Goal: Information Seeking & Learning: Check status

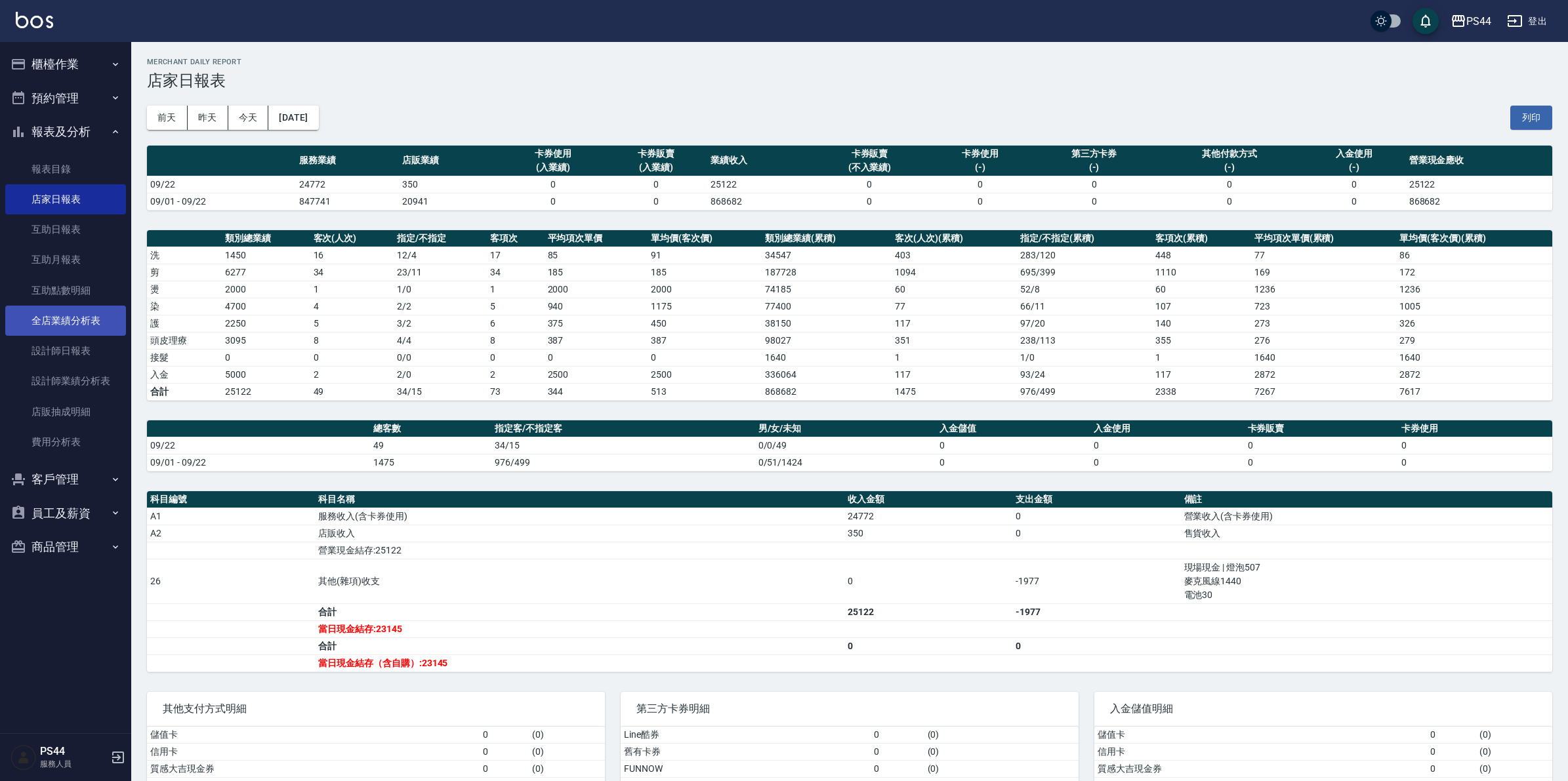
click at [77, 322] on link "全店業績分析表" at bounding box center [65, 321] width 121 height 30
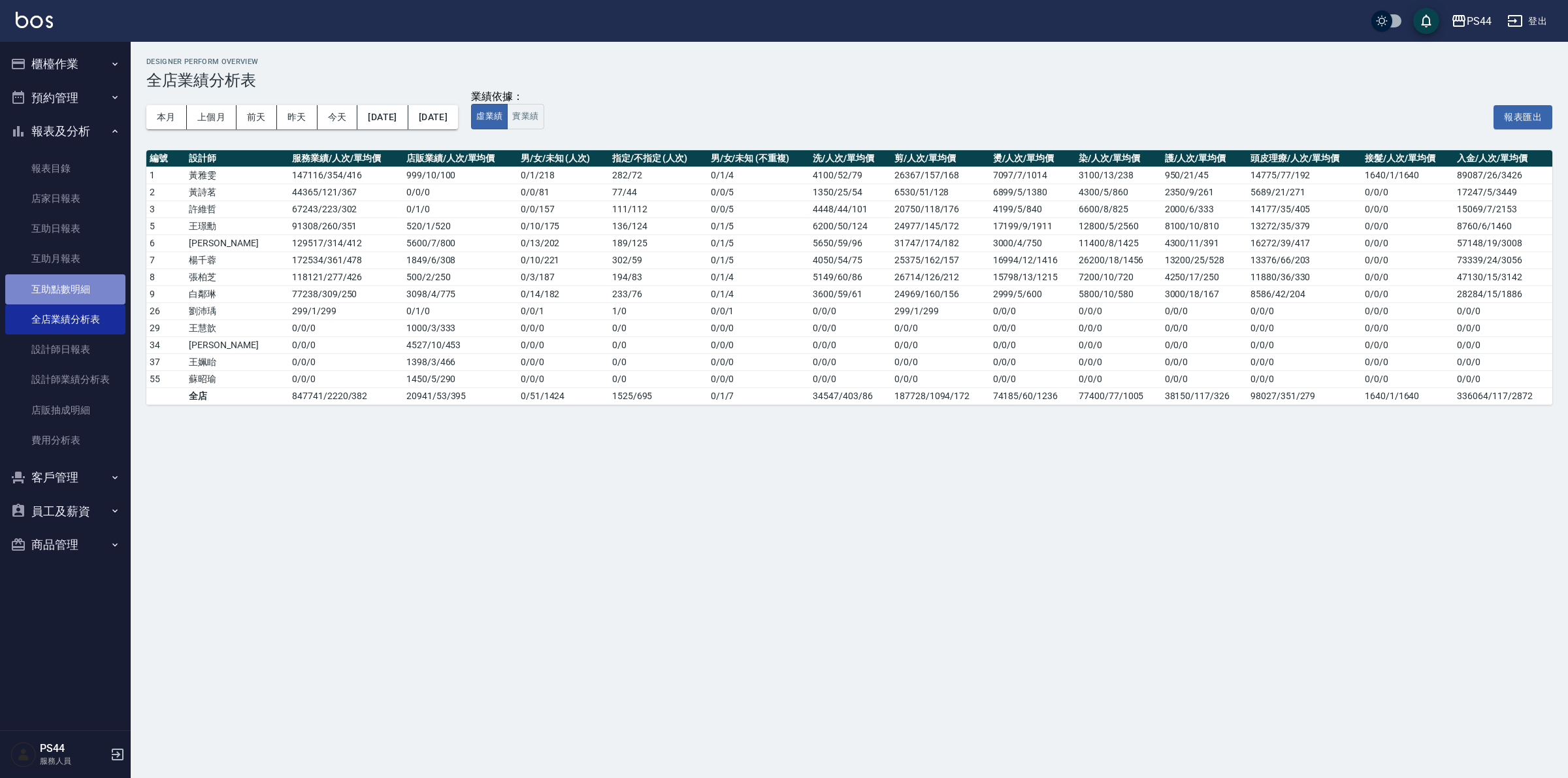
click at [77, 285] on link "互助點數明細" at bounding box center [65, 289] width 120 height 30
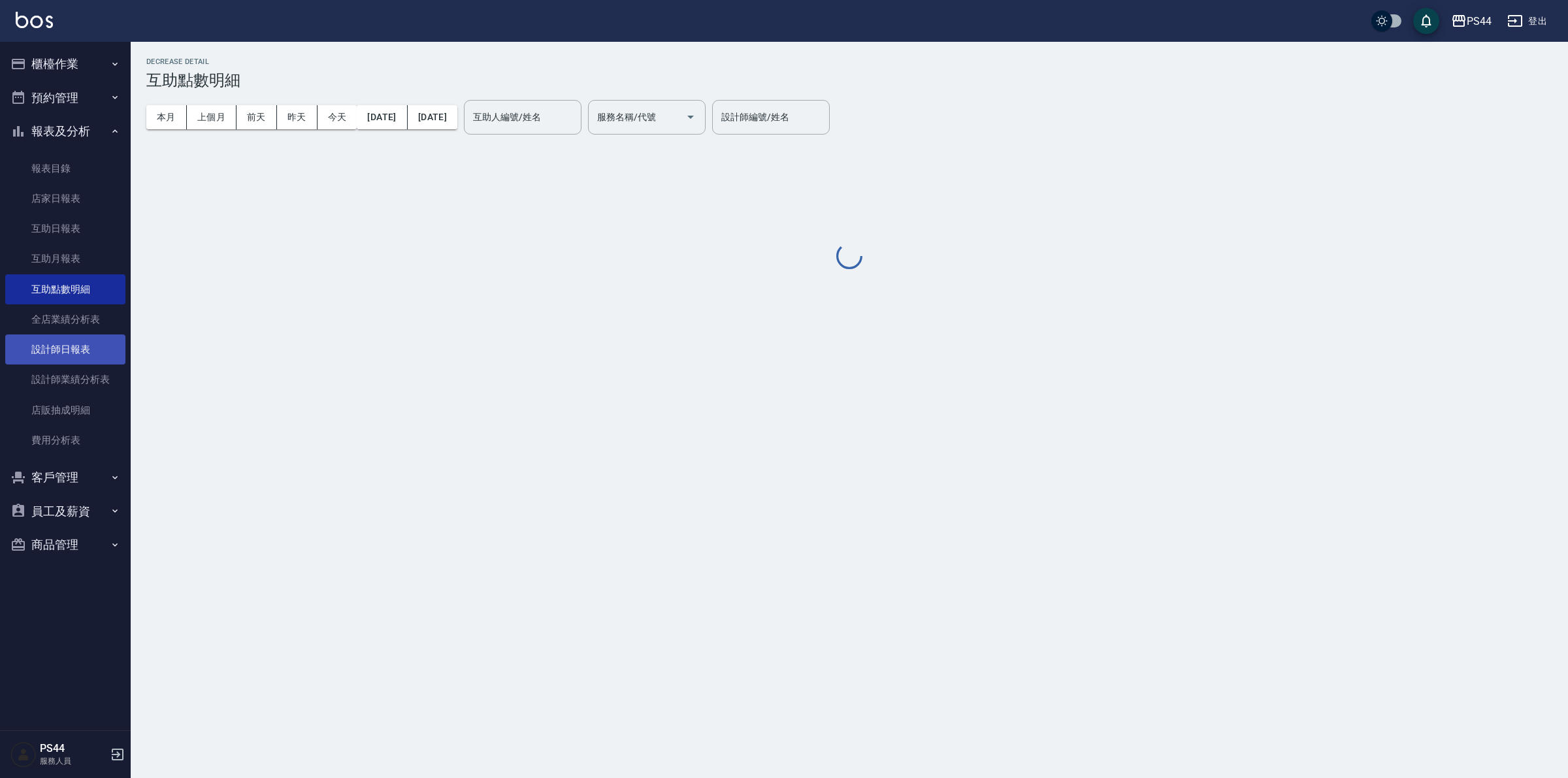
click at [64, 344] on link "設計師日報表" at bounding box center [65, 349] width 120 height 30
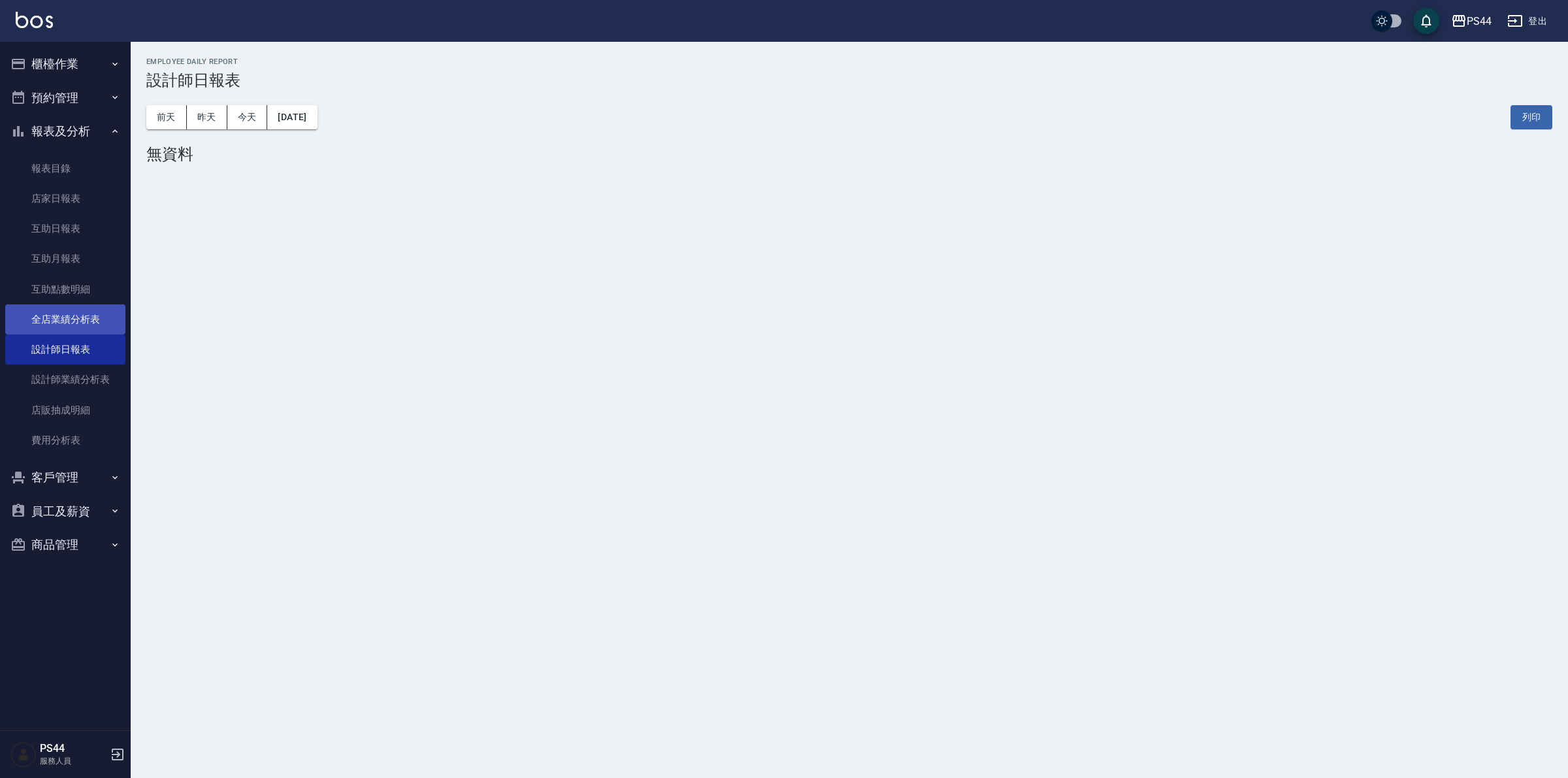
click at [73, 316] on link "全店業績分析表" at bounding box center [65, 320] width 120 height 30
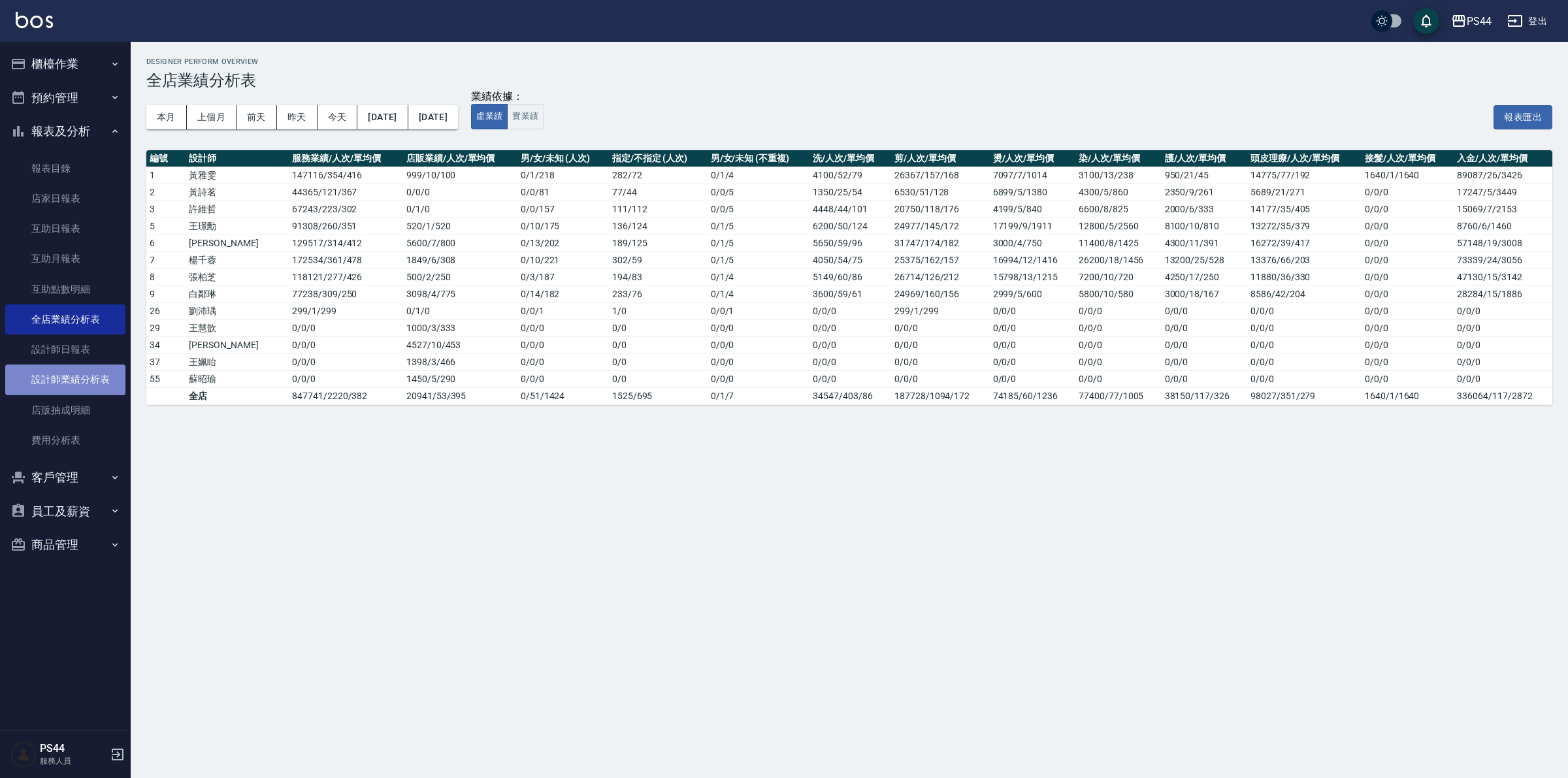
click at [74, 380] on link "設計師業績分析表" at bounding box center [65, 379] width 120 height 30
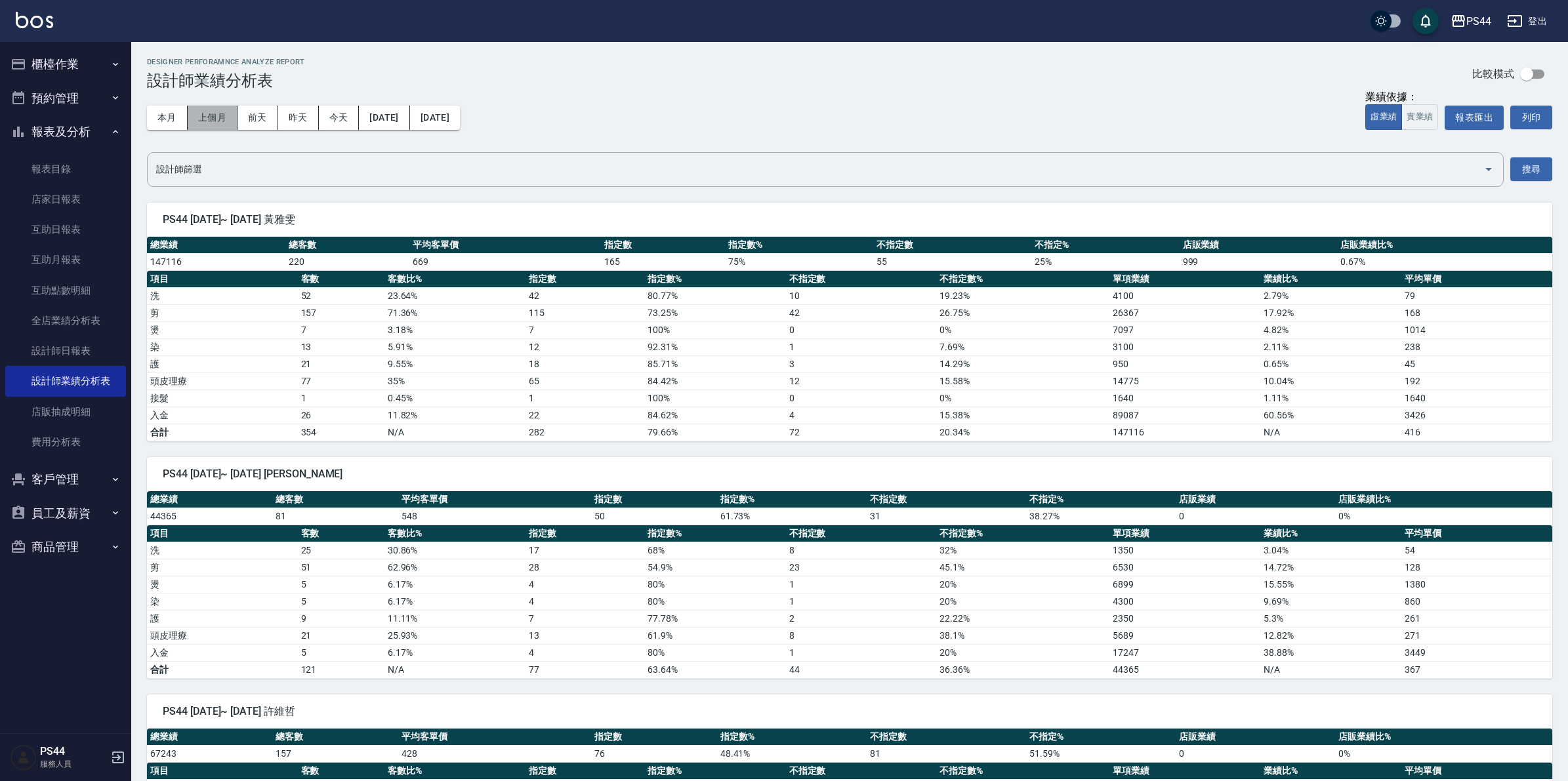
click at [211, 123] on button "上個月" at bounding box center [213, 118] width 50 height 24
click at [166, 119] on button "本月" at bounding box center [167, 118] width 41 height 24
click at [228, 118] on button "上個月" at bounding box center [213, 118] width 50 height 24
click at [260, 174] on input "設計師篩選" at bounding box center [815, 169] width 1325 height 23
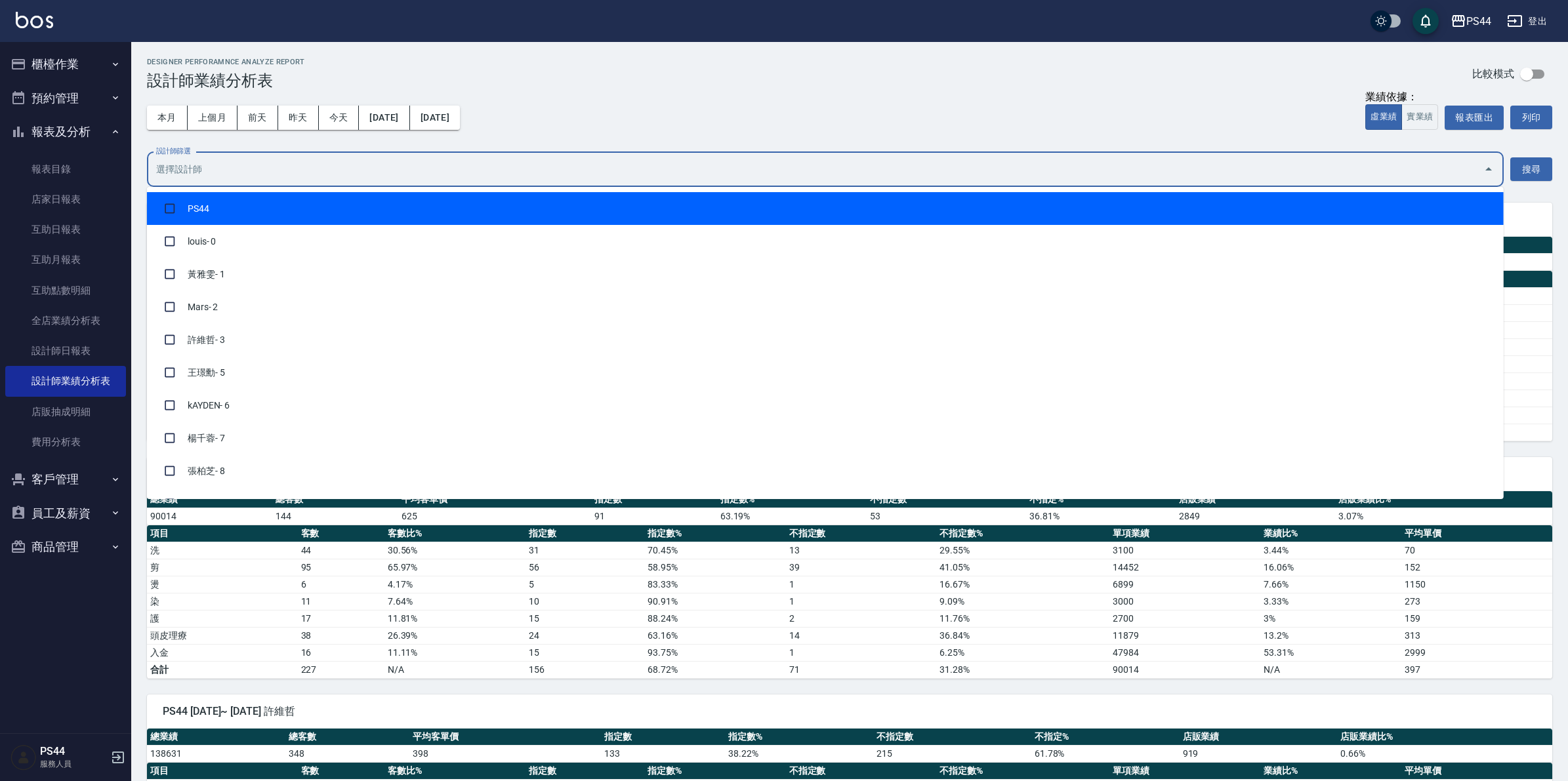
type input "6"
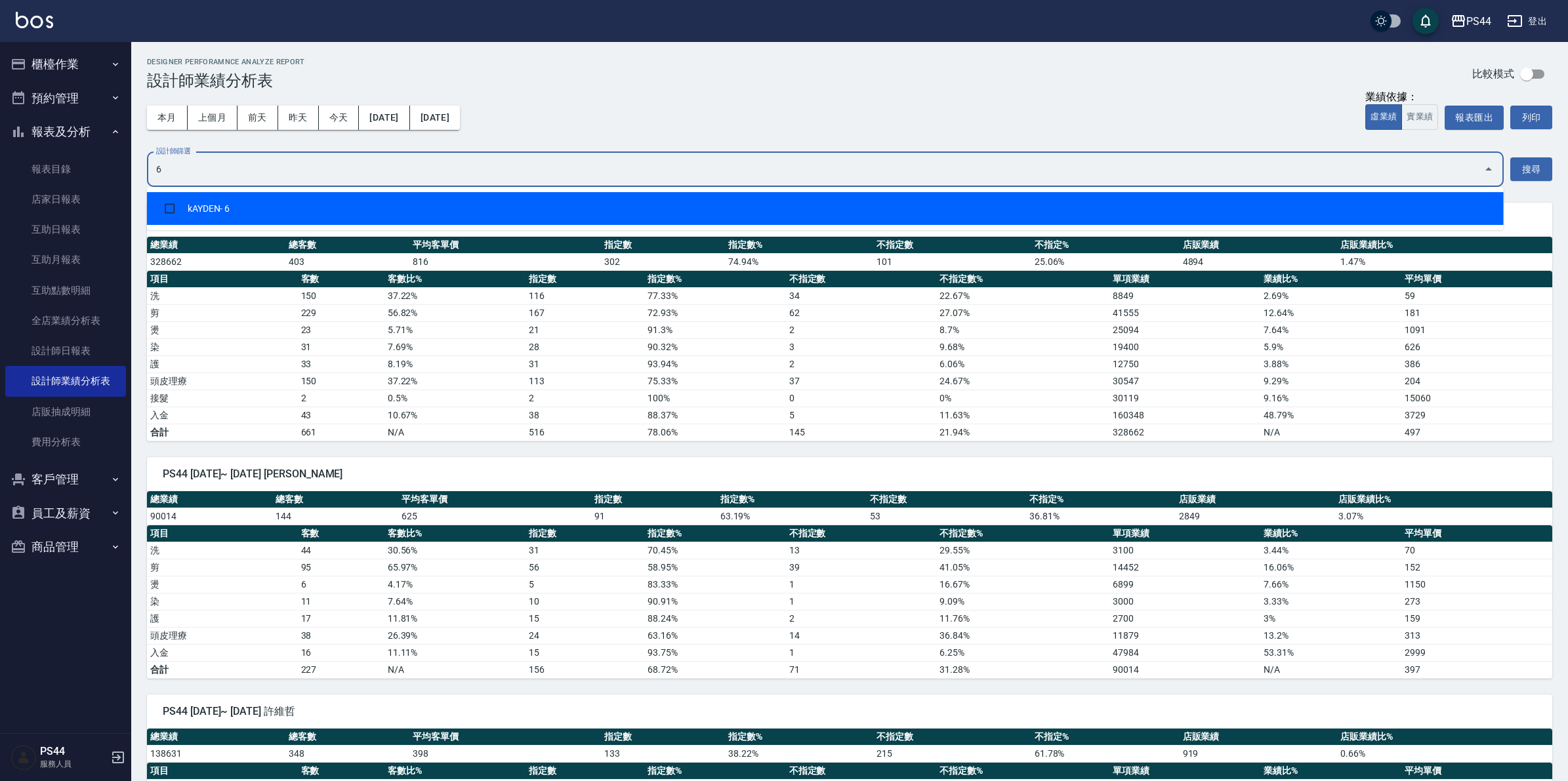
checkbox input "true"
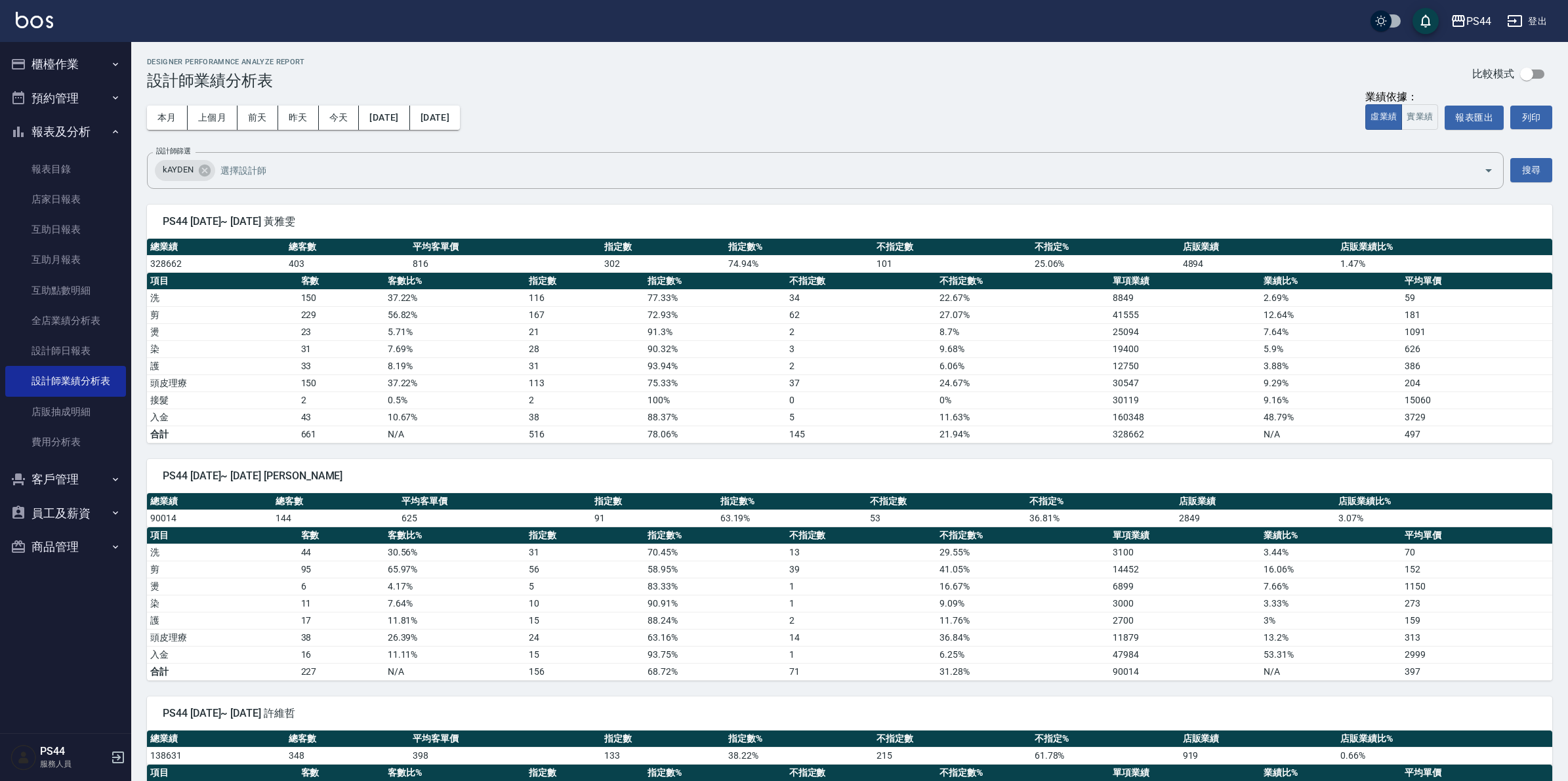
drag, startPoint x: 967, startPoint y: 80, endPoint x: 989, endPoint y: 85, distance: 22.6
click at [967, 81] on div "Designer Perforamnce Analyze Report 設計師業績分析表 比較模式" at bounding box center [850, 73] width 1405 height 32
click at [164, 119] on button "本月" at bounding box center [167, 118] width 41 height 24
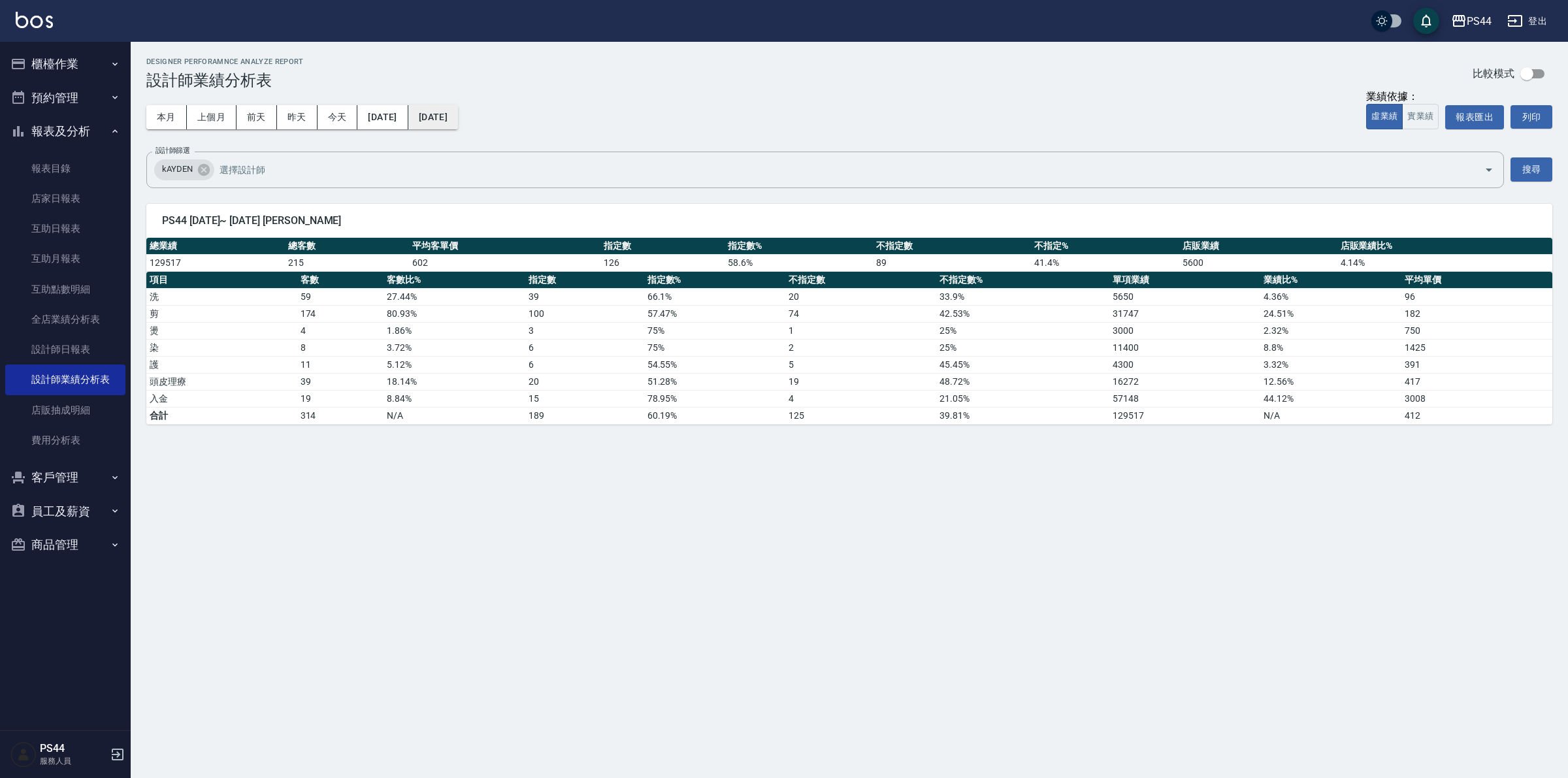
click at [458, 112] on button "[DATE]" at bounding box center [433, 117] width 50 height 24
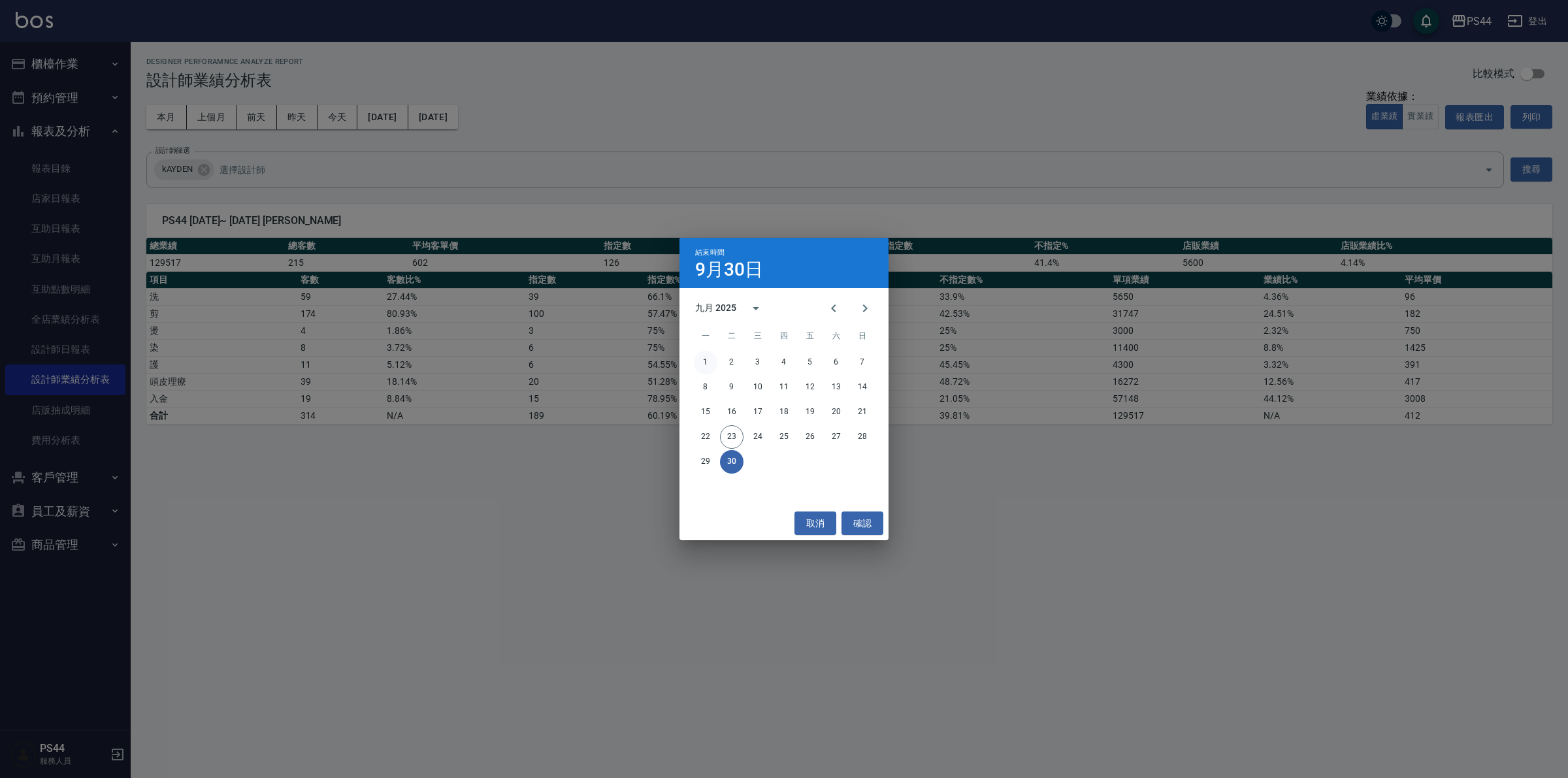
click at [708, 354] on button "1" at bounding box center [706, 362] width 23 height 23
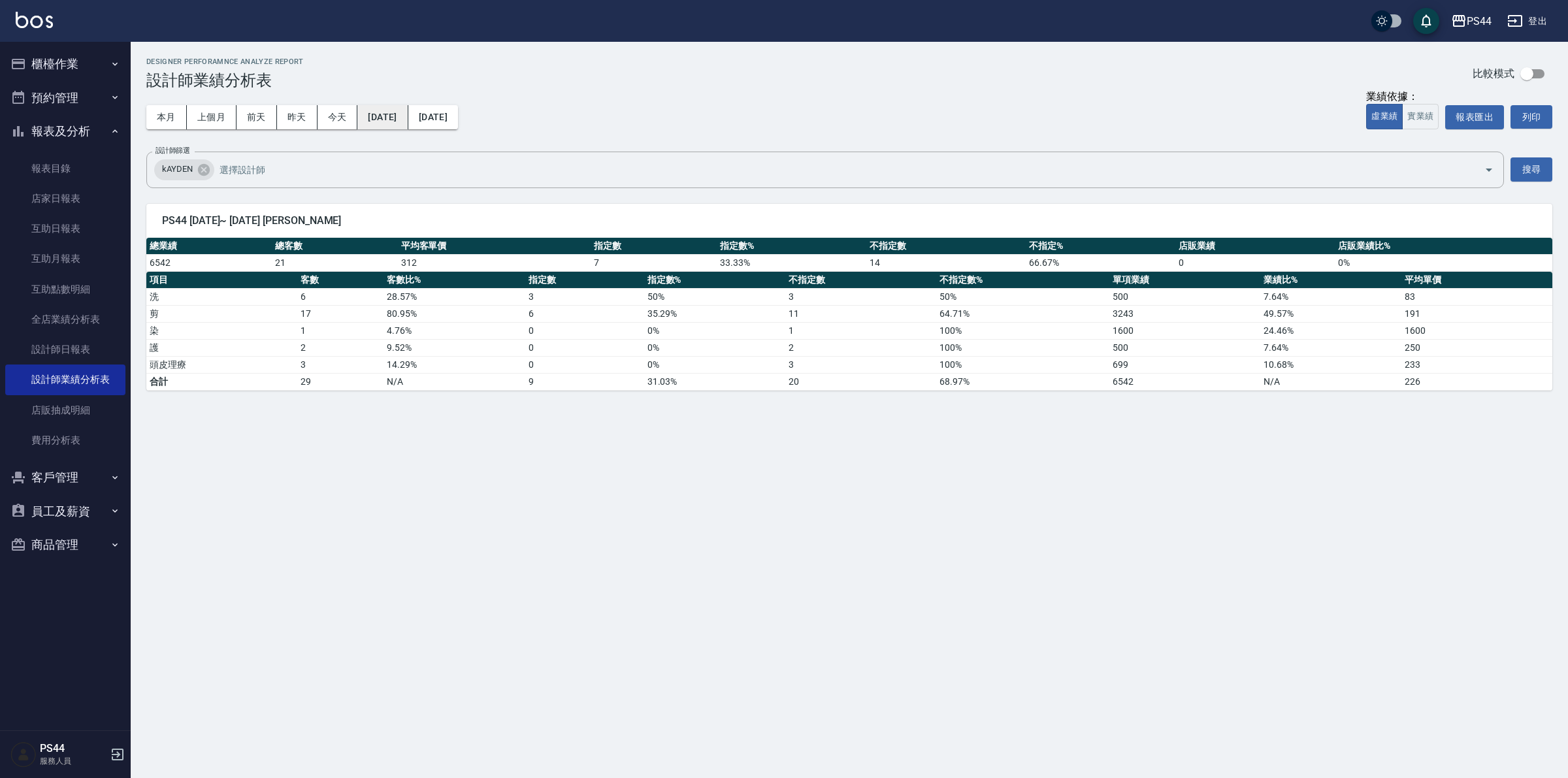
click at [407, 121] on button "[DATE]" at bounding box center [382, 117] width 50 height 24
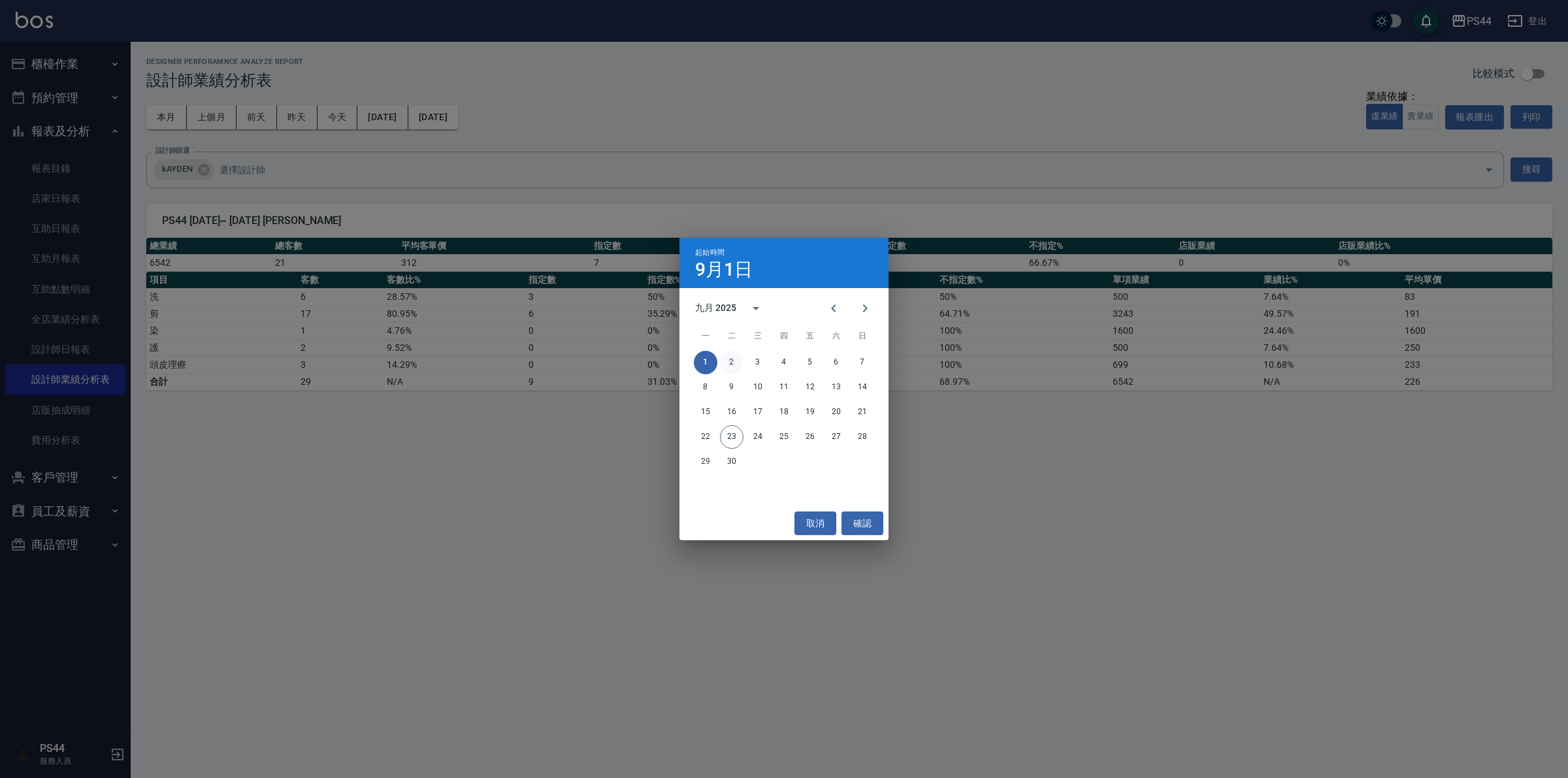
click at [736, 360] on button "2" at bounding box center [732, 362] width 23 height 23
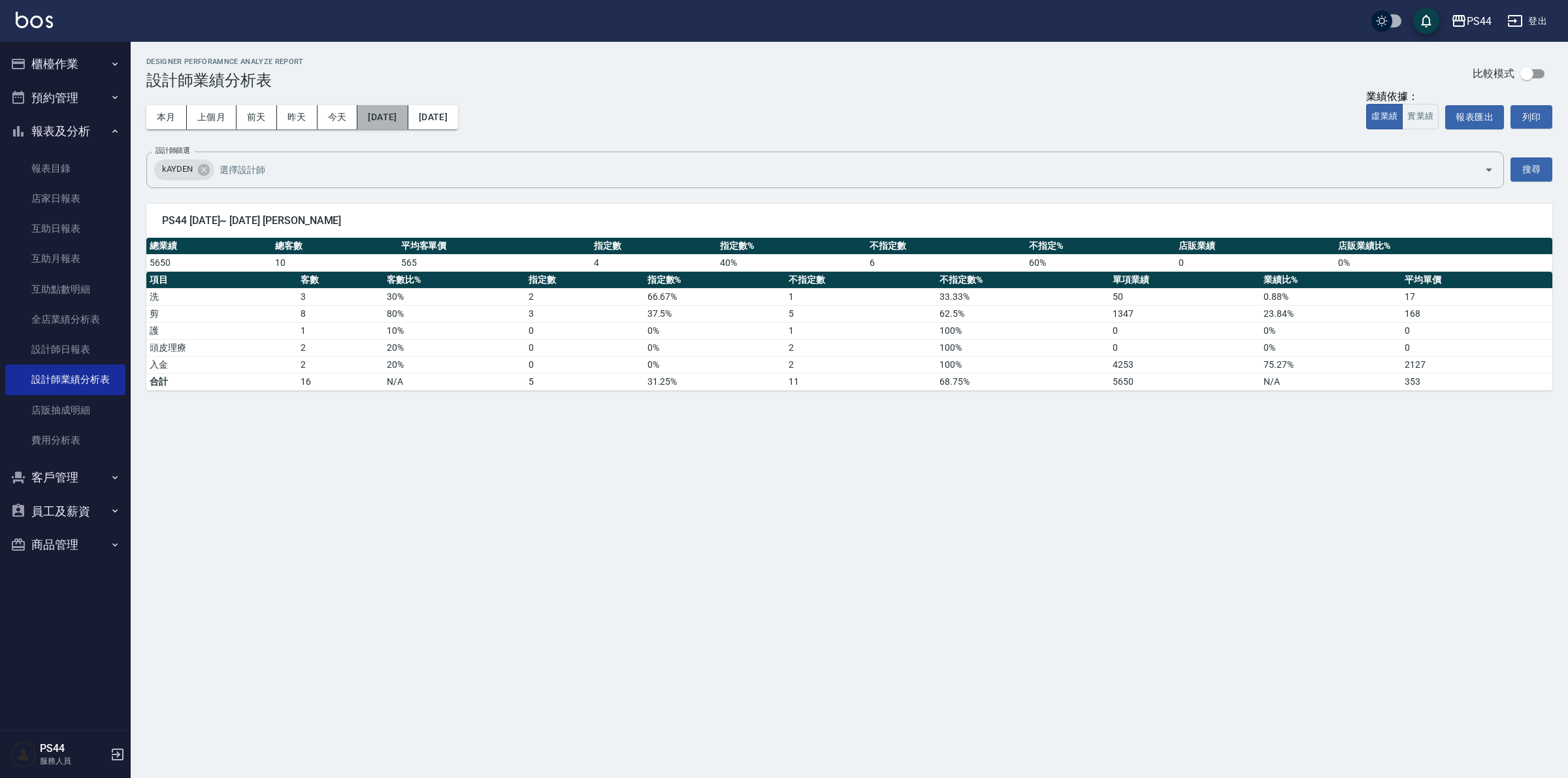
click at [407, 124] on button "[DATE]" at bounding box center [382, 117] width 50 height 24
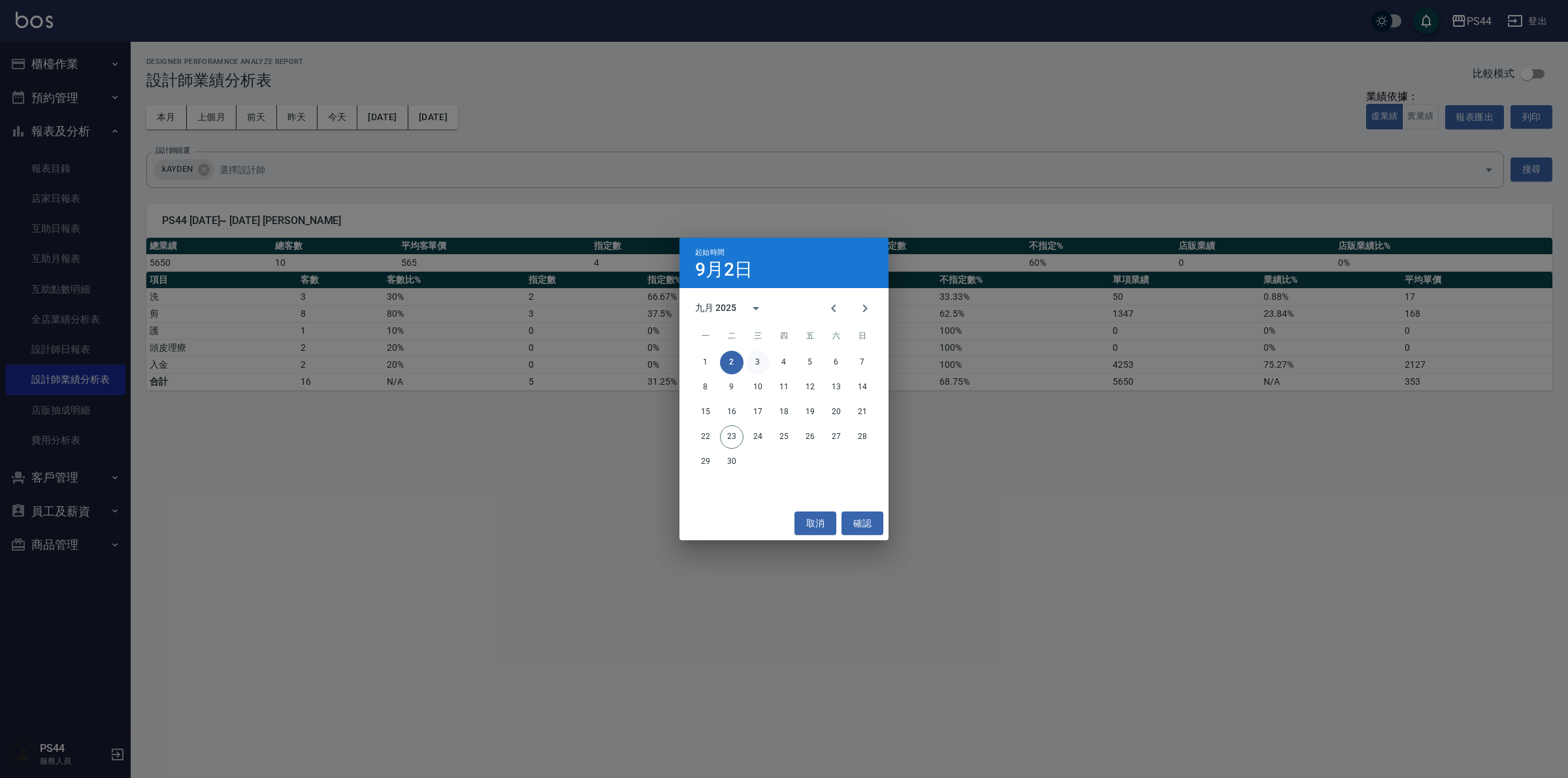
click at [761, 357] on button "3" at bounding box center [758, 362] width 23 height 23
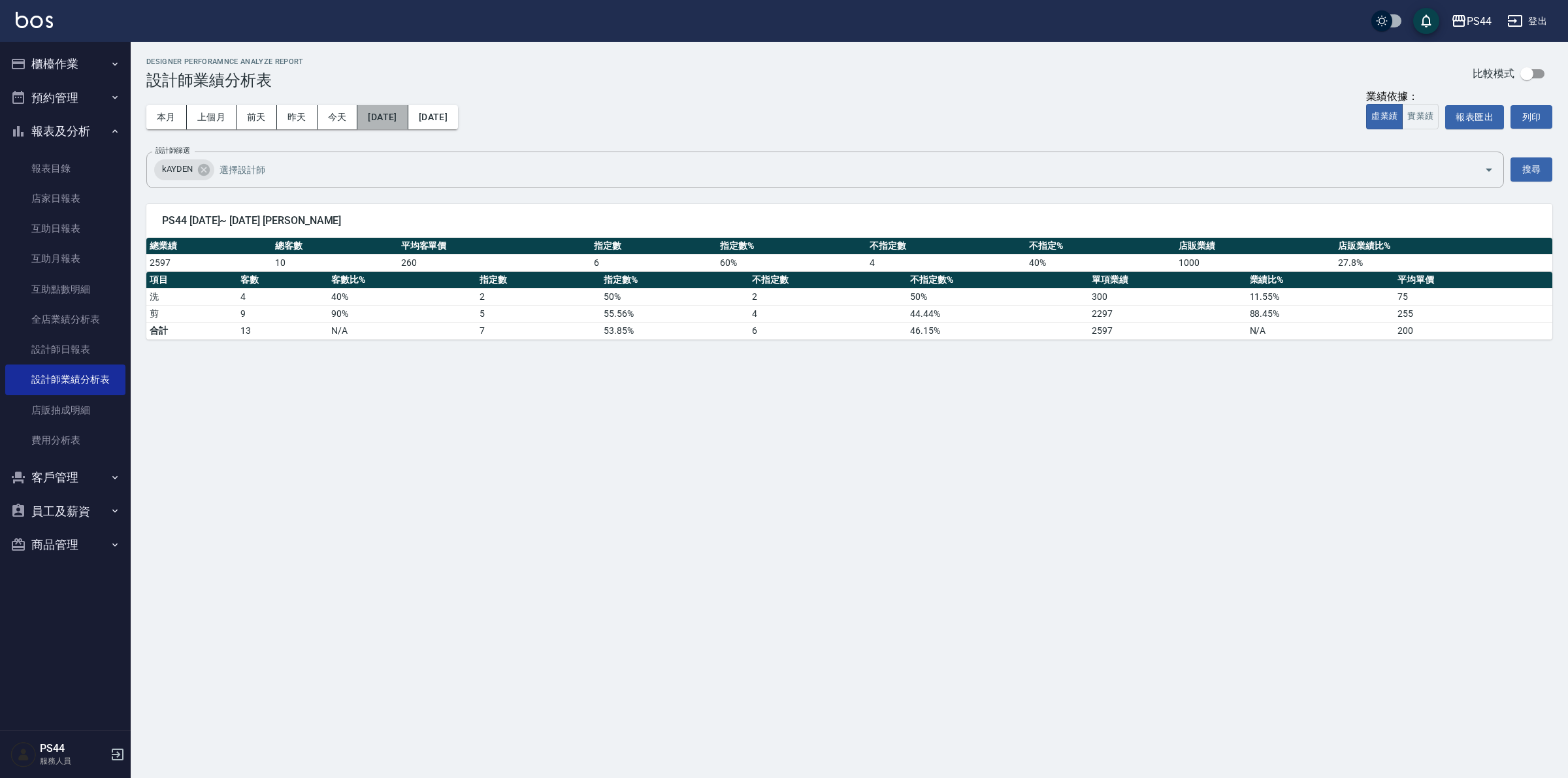
click at [387, 112] on button "[DATE]" at bounding box center [382, 117] width 50 height 24
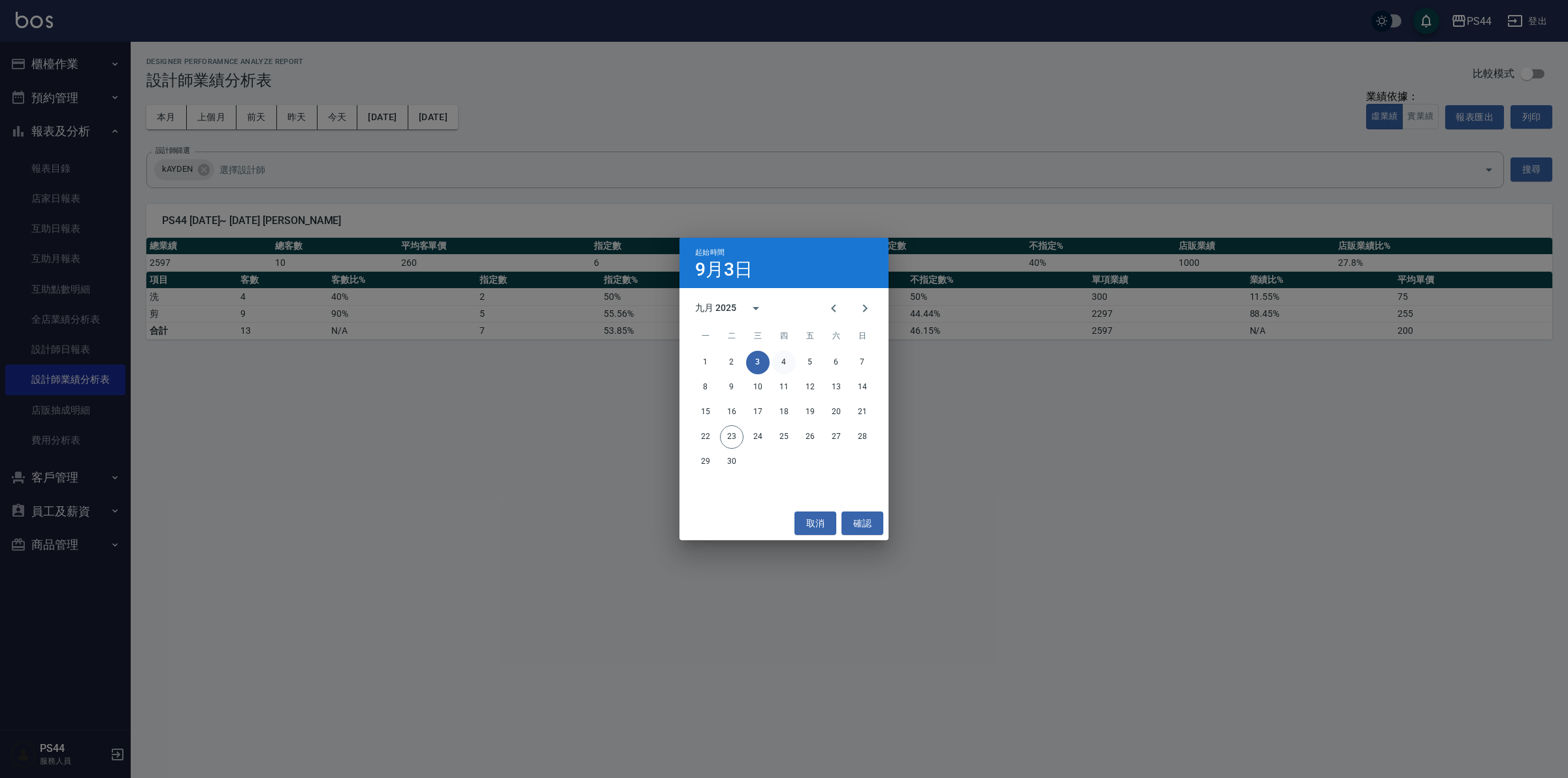
click at [785, 361] on button "4" at bounding box center [784, 362] width 23 height 23
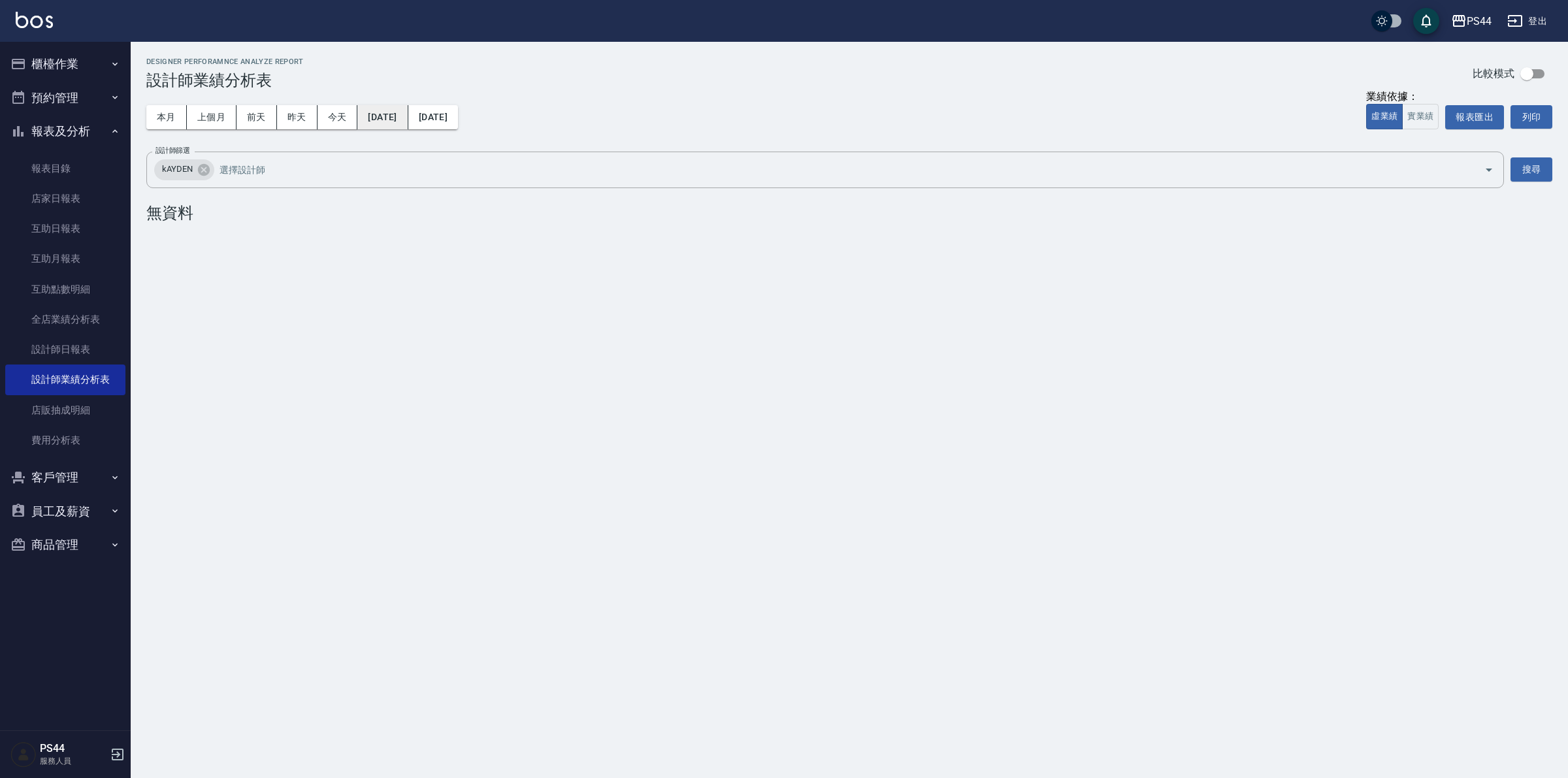
click at [408, 111] on button "[DATE]" at bounding box center [382, 117] width 50 height 24
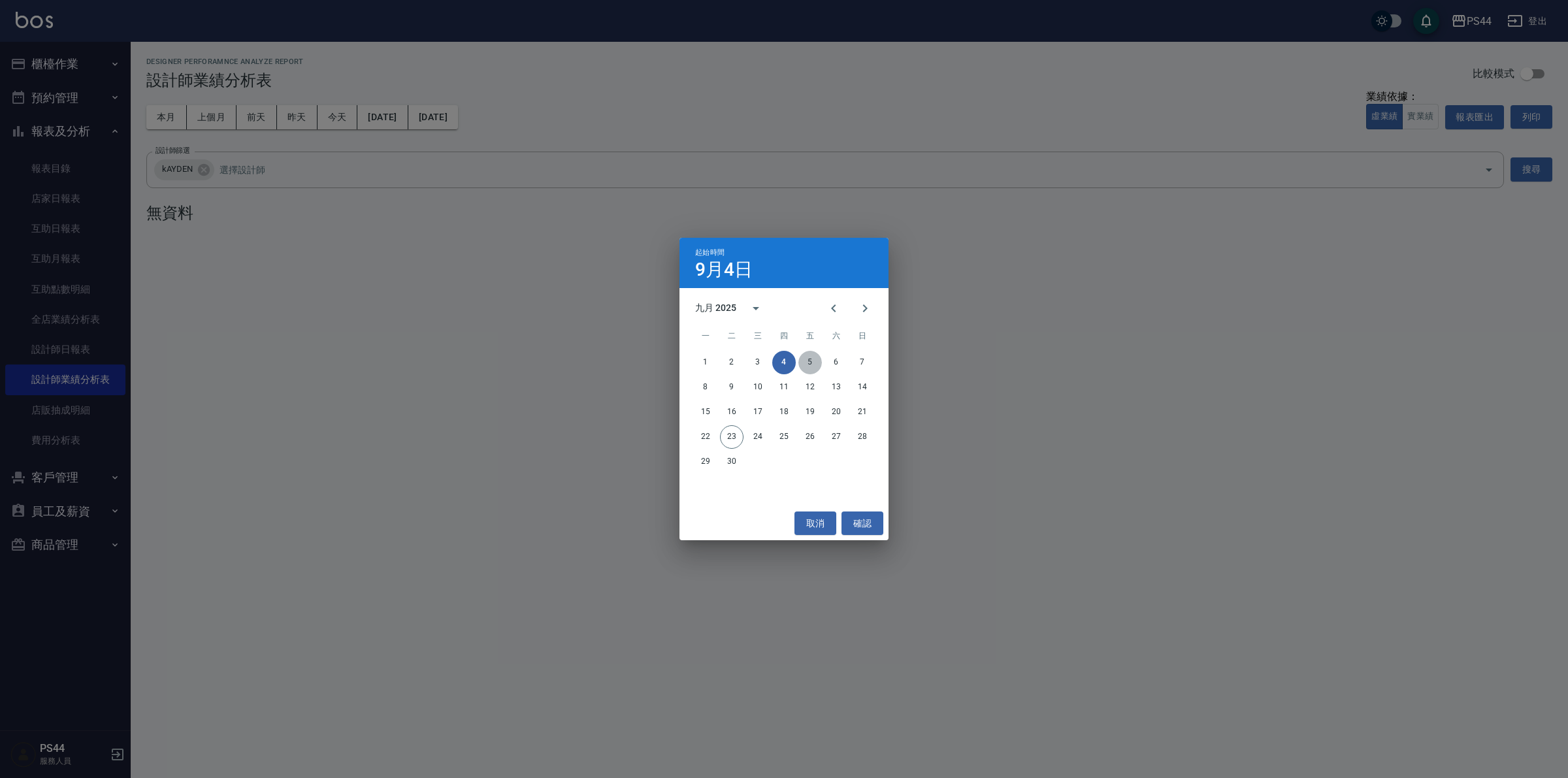
click at [819, 364] on button "5" at bounding box center [810, 362] width 23 height 23
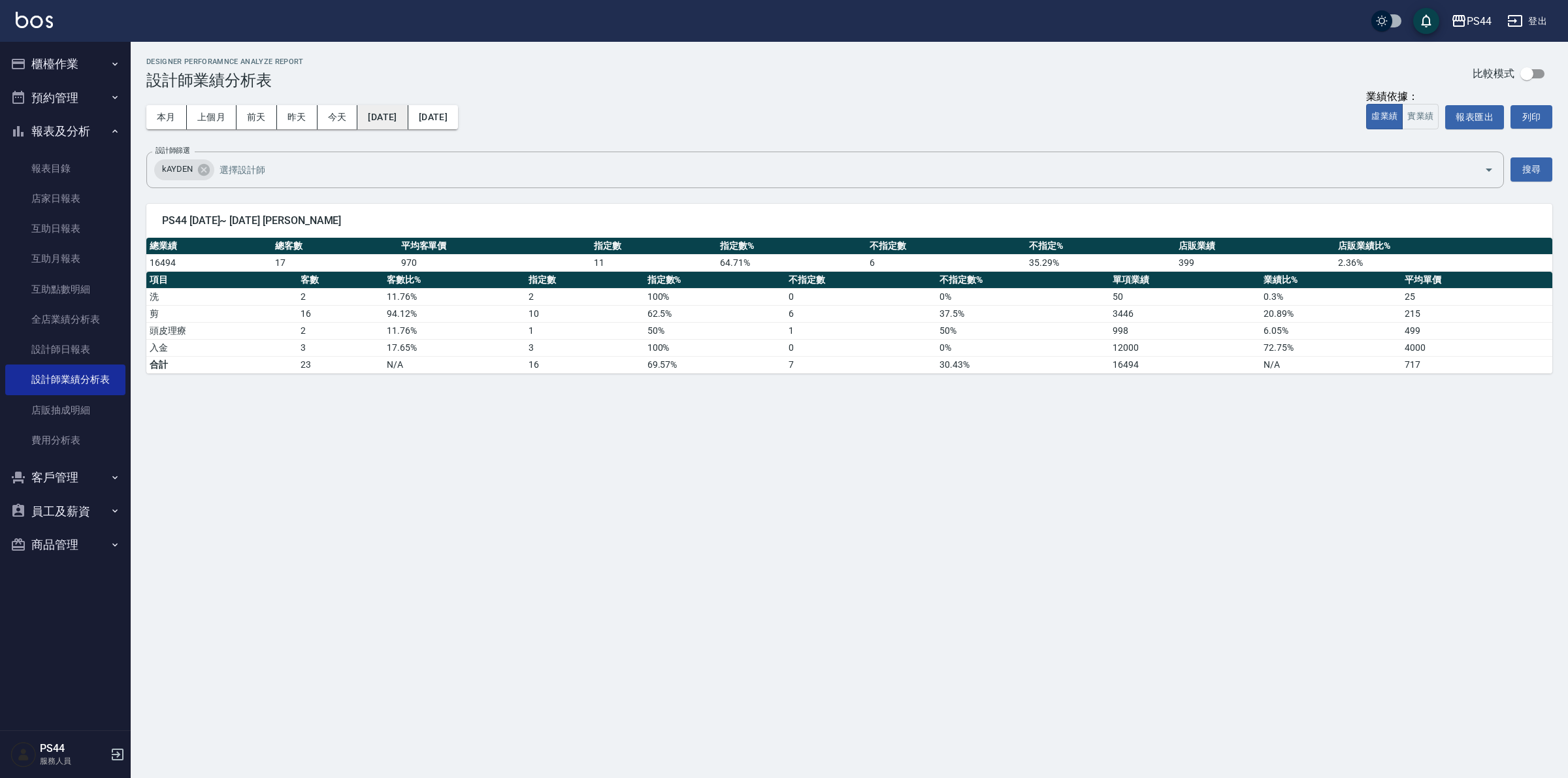
click at [396, 114] on button "[DATE]" at bounding box center [382, 117] width 50 height 24
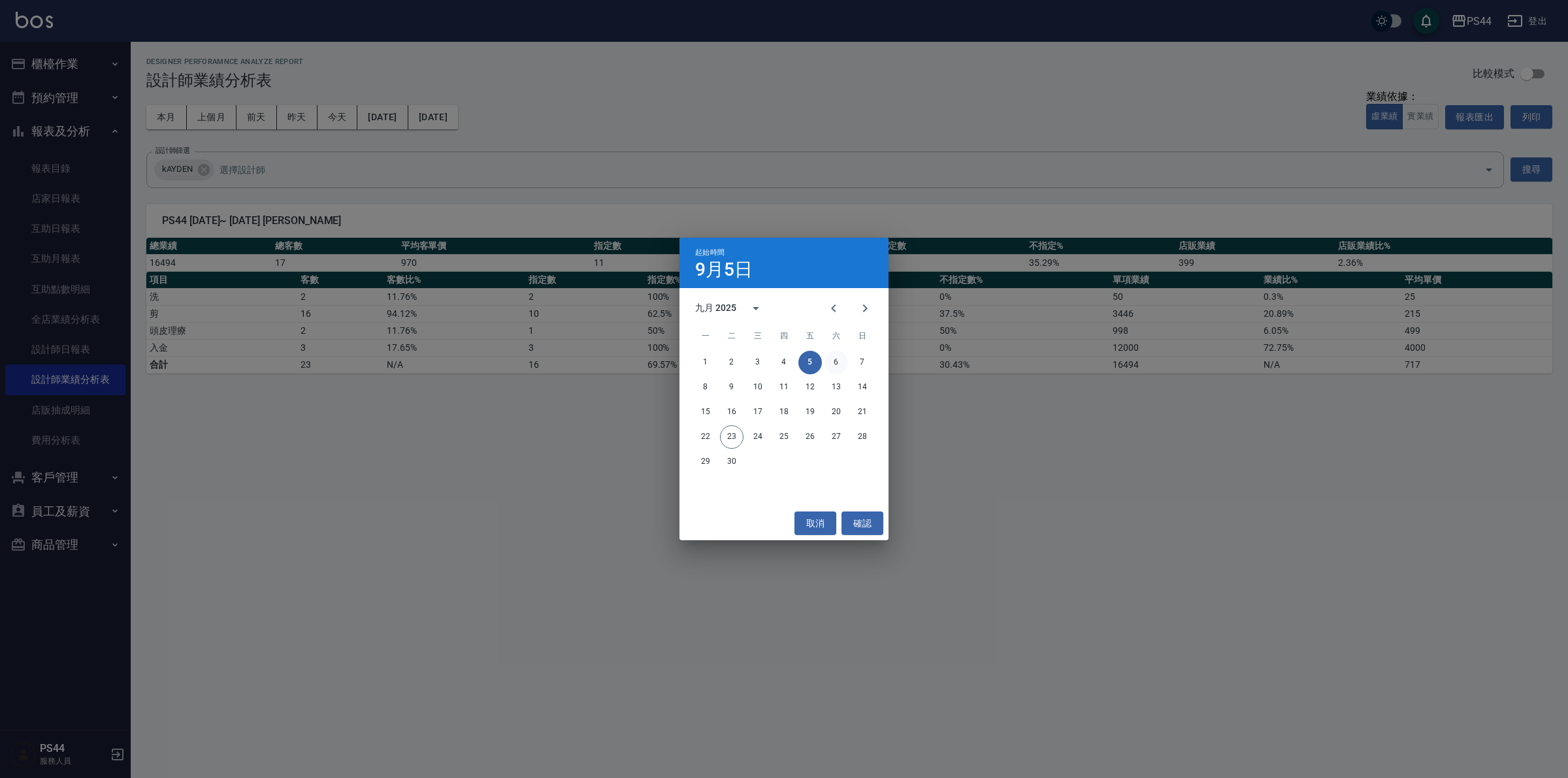
click at [833, 360] on button "6" at bounding box center [836, 362] width 23 height 23
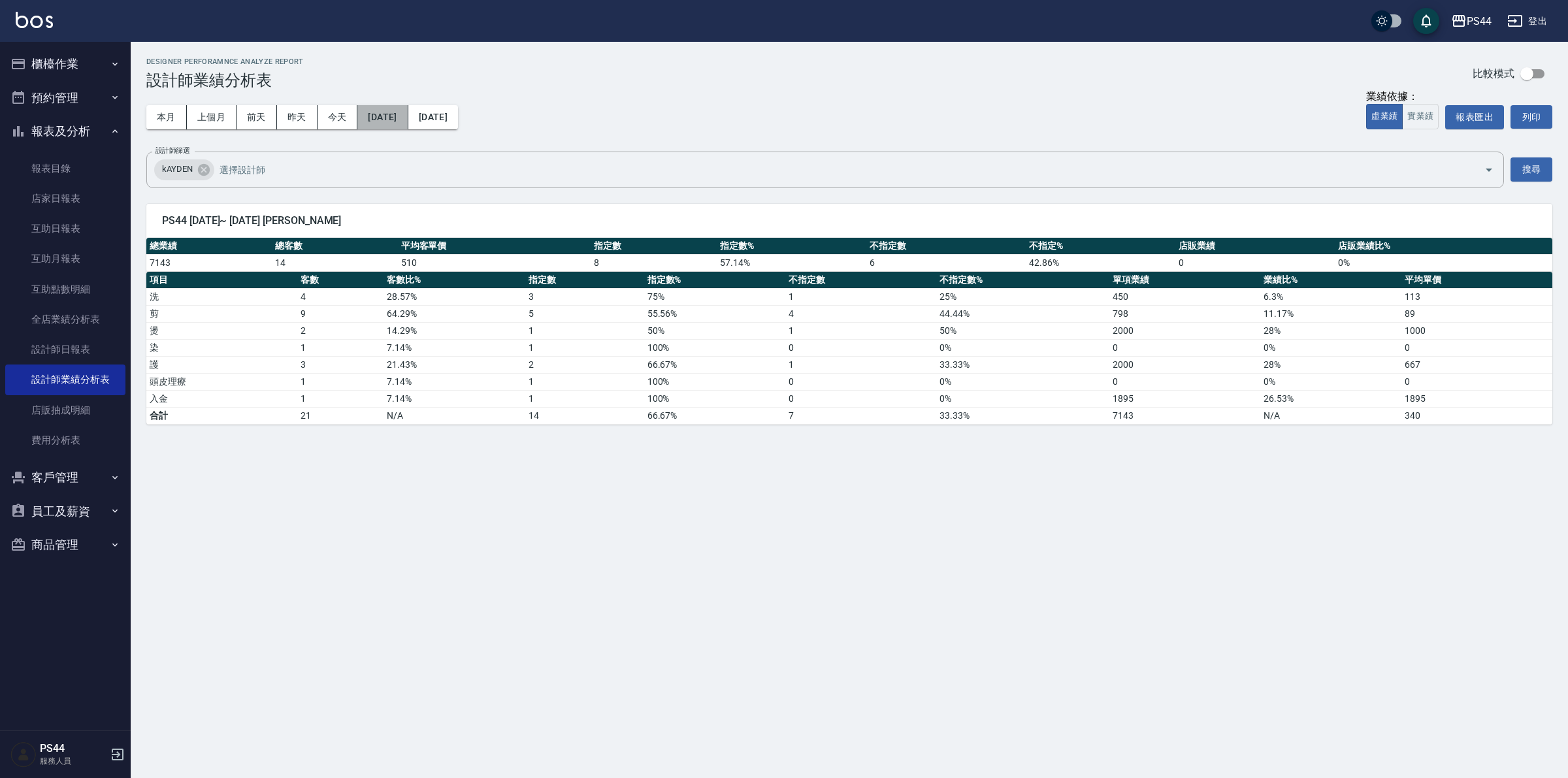
click at [389, 127] on button "[DATE]" at bounding box center [382, 117] width 50 height 24
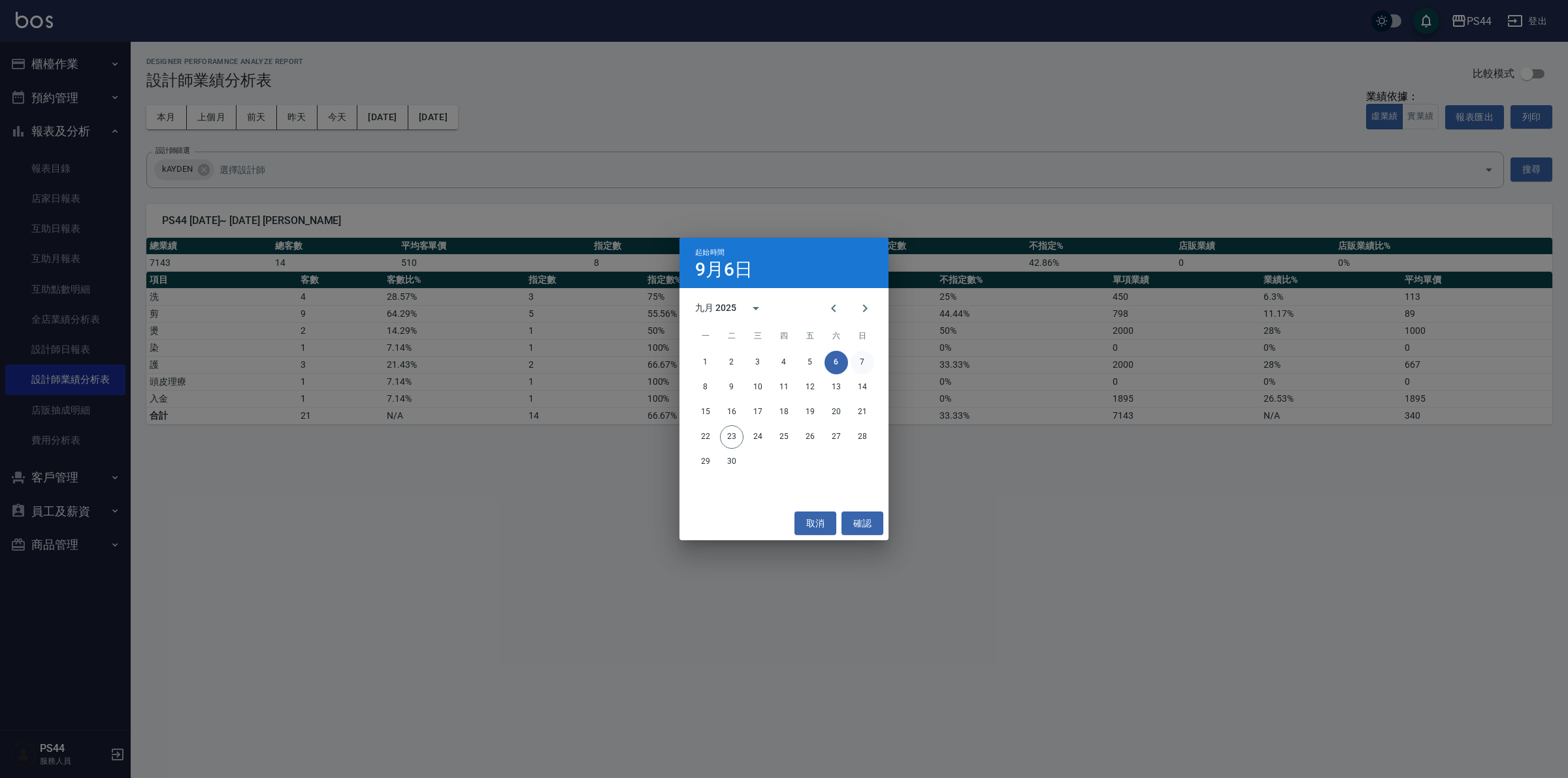
click at [856, 361] on button "7" at bounding box center [863, 362] width 23 height 23
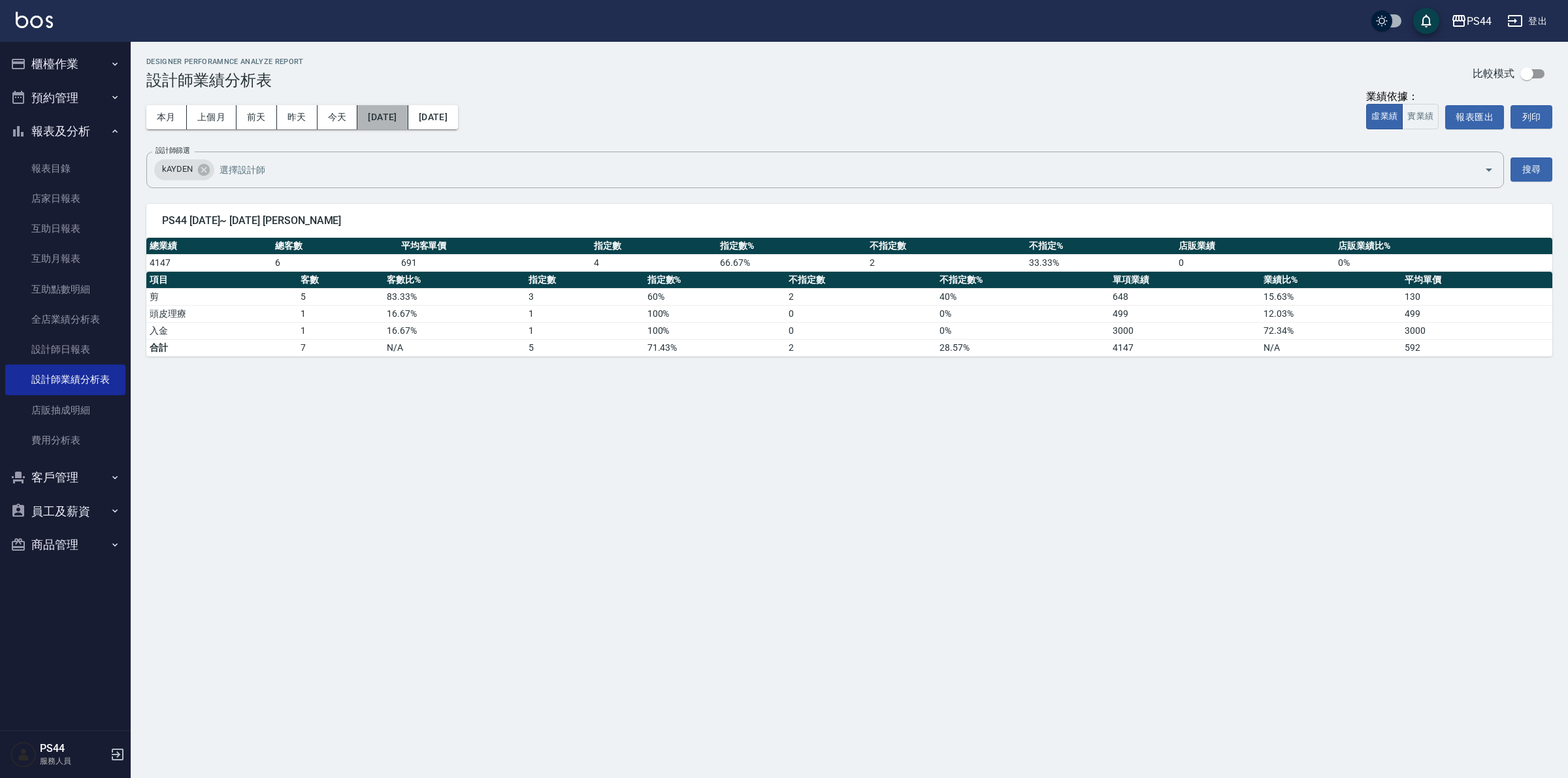
click at [406, 123] on button "[DATE]" at bounding box center [382, 117] width 50 height 24
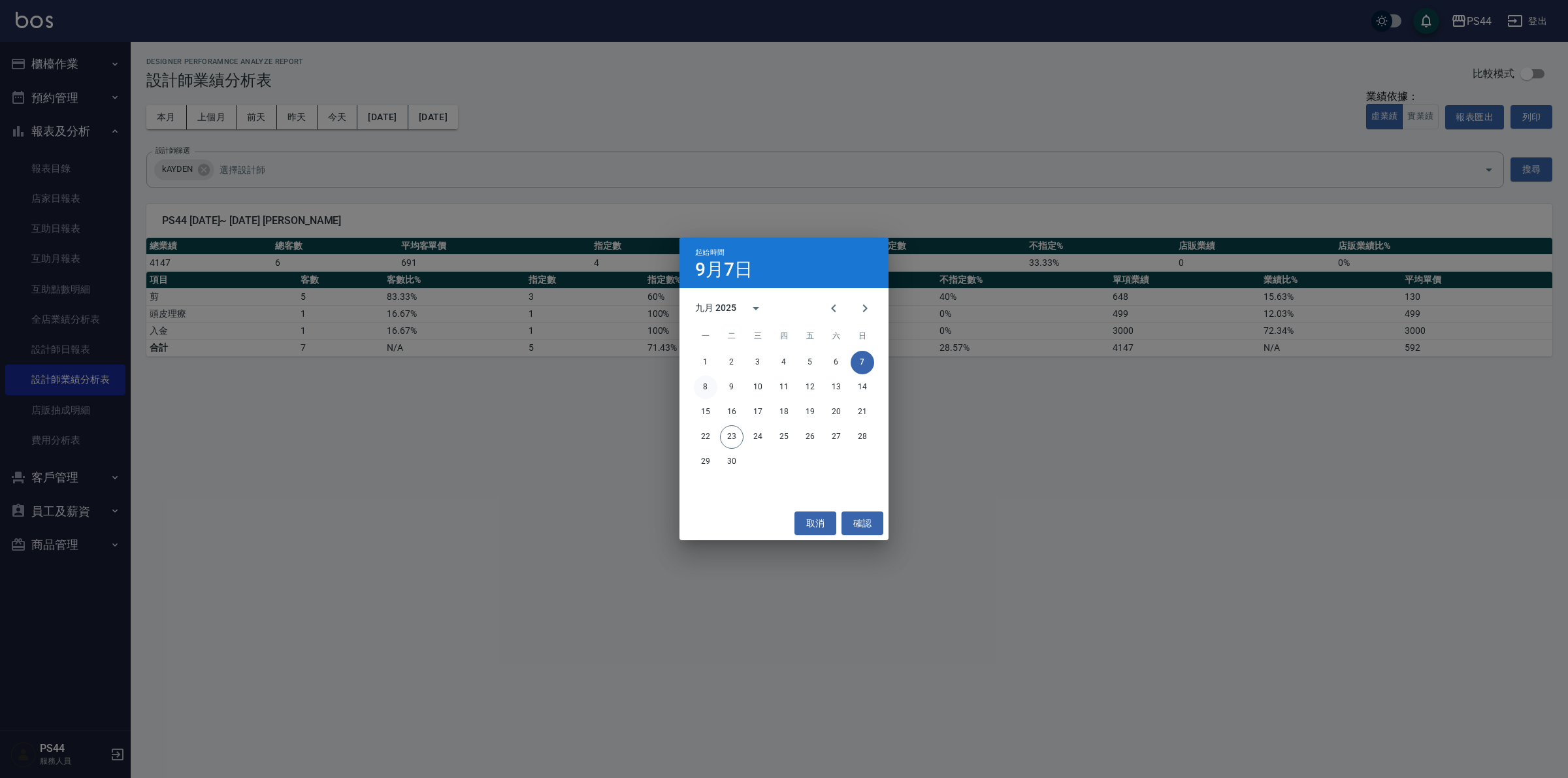
click at [711, 387] on button "8" at bounding box center [706, 387] width 23 height 23
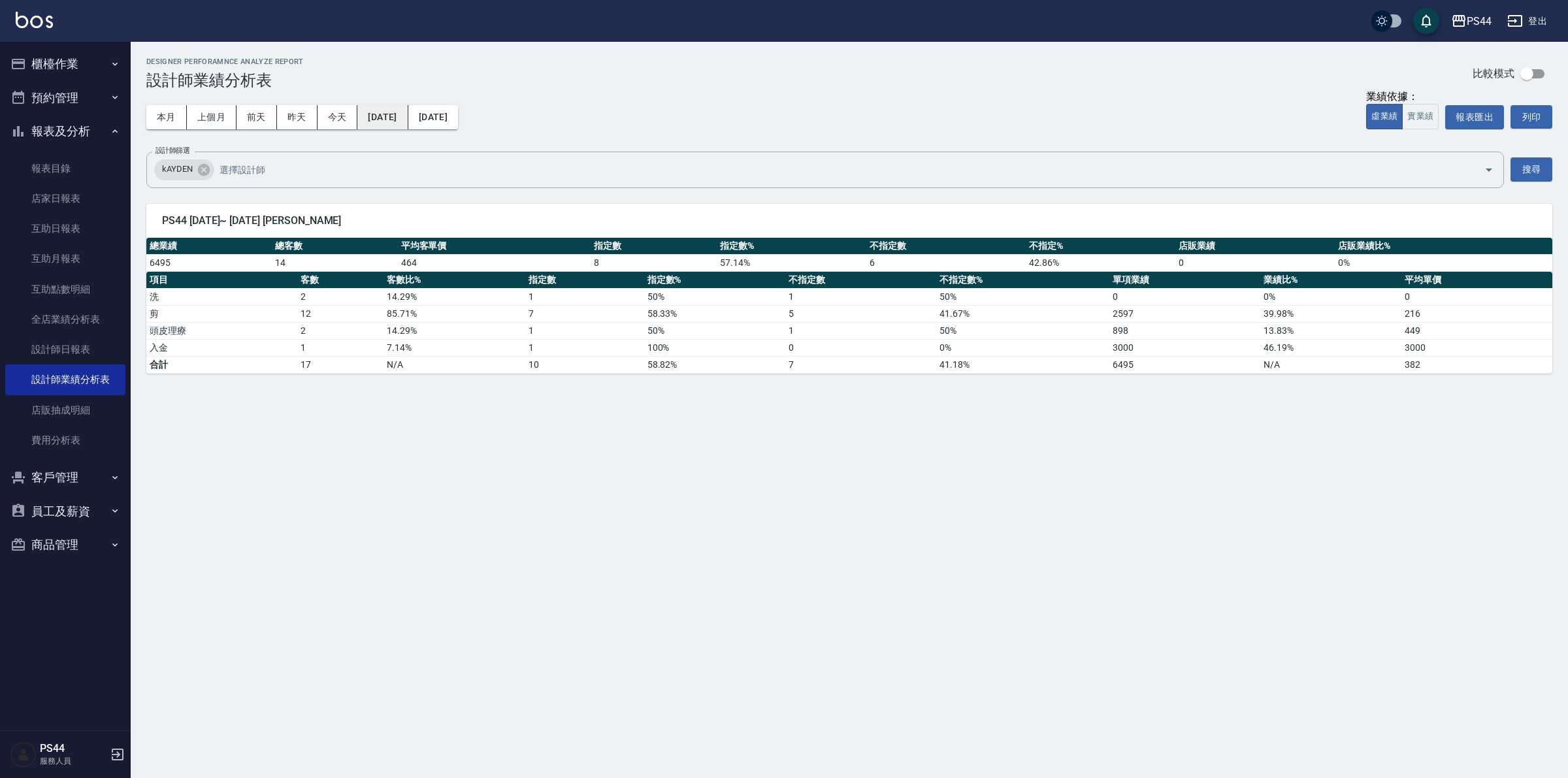
click at [408, 112] on button "[DATE]" at bounding box center [382, 117] width 50 height 24
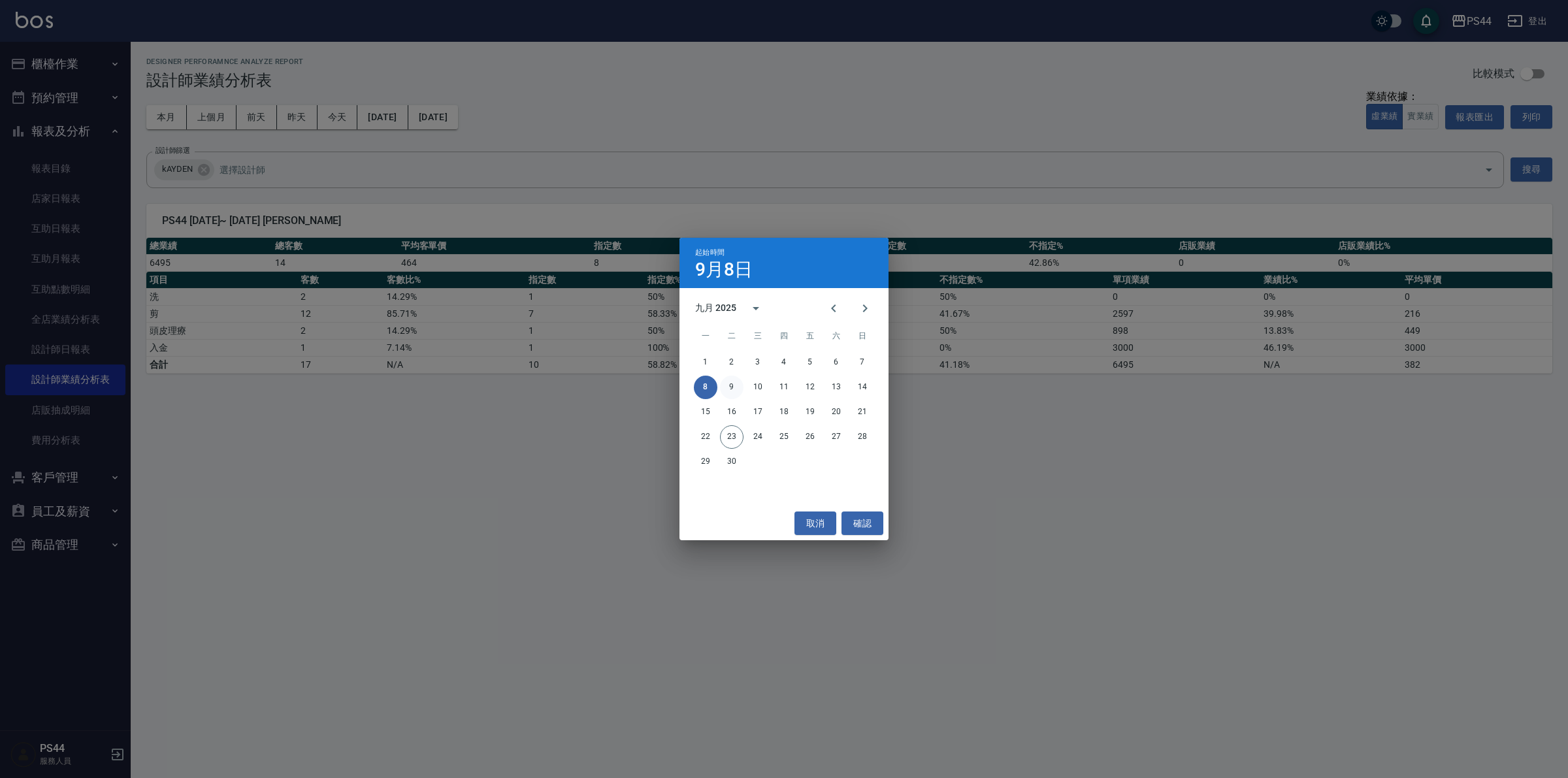
click at [736, 386] on button "9" at bounding box center [732, 387] width 23 height 23
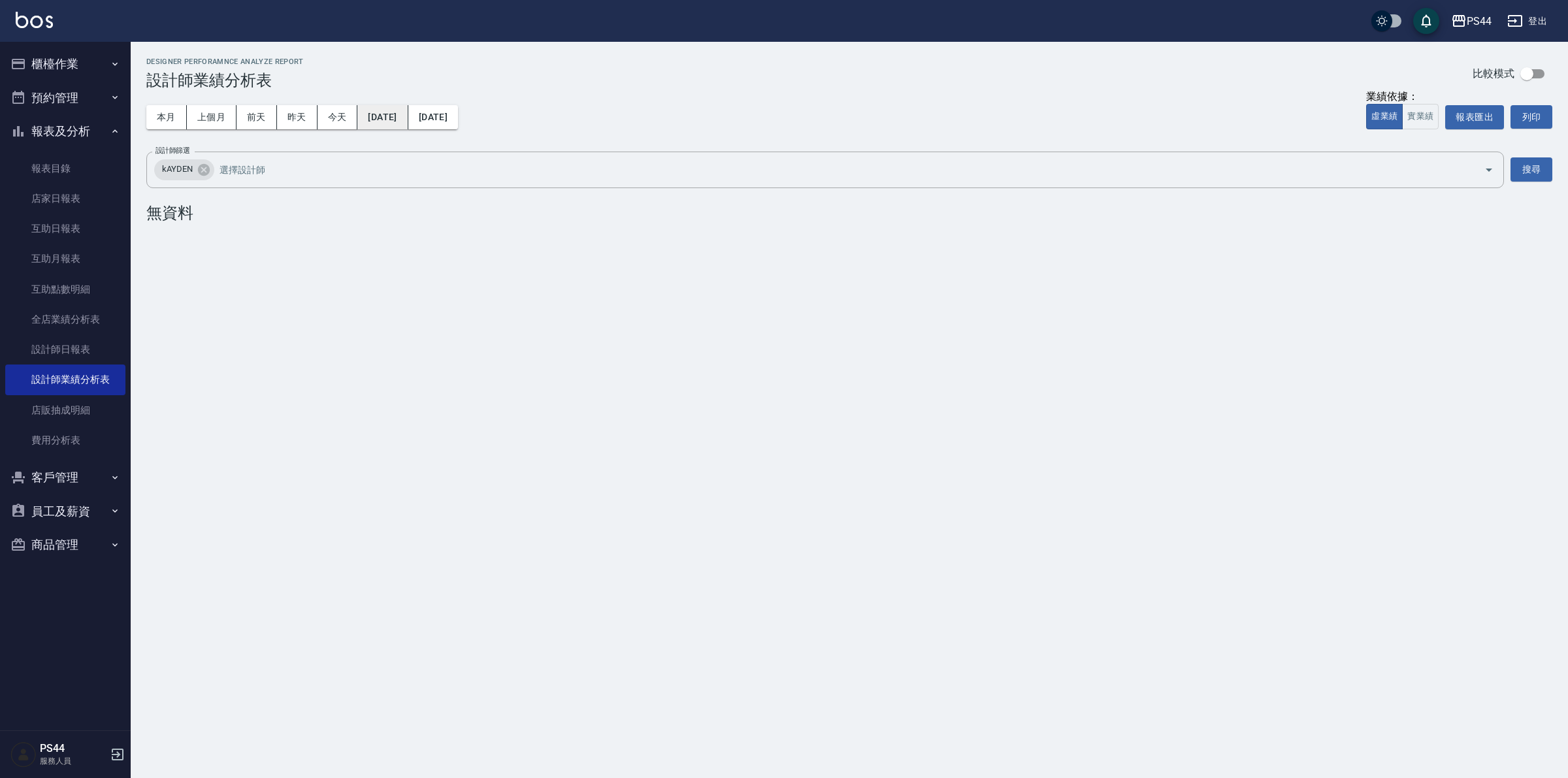
click at [408, 123] on button "[DATE]" at bounding box center [382, 117] width 50 height 24
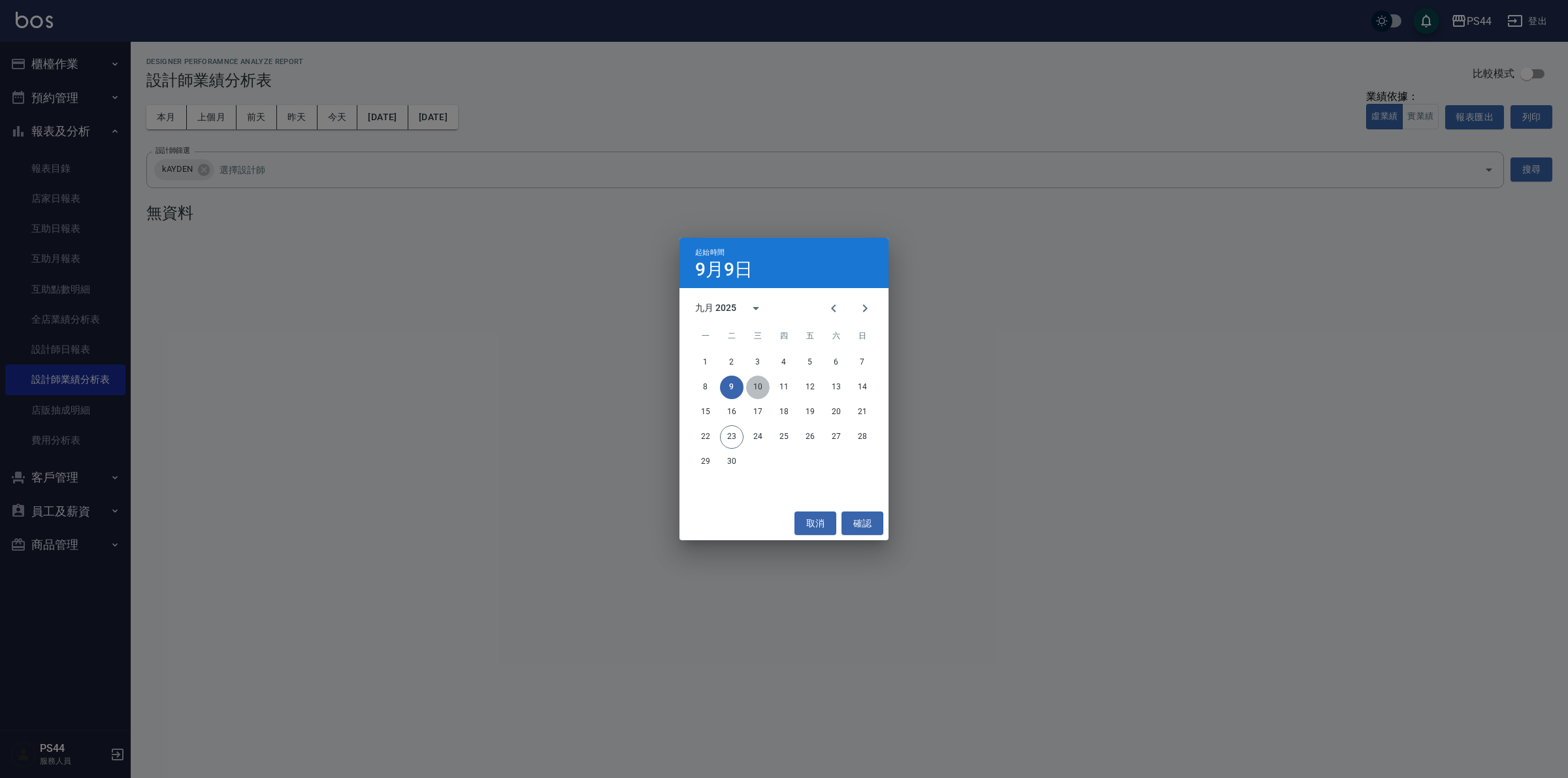
click at [756, 383] on button "10" at bounding box center [758, 387] width 23 height 23
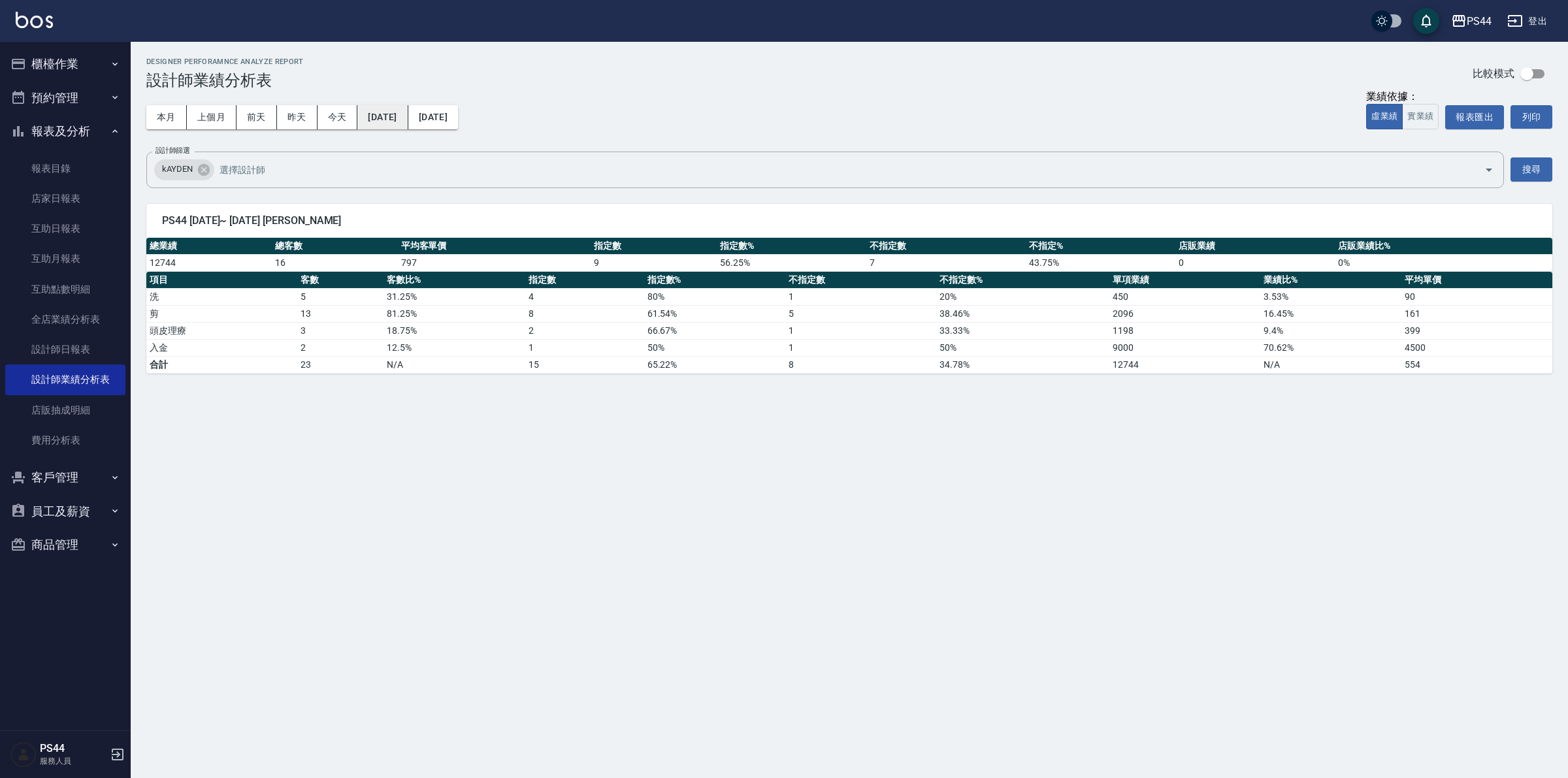
click at [393, 116] on button "[DATE]" at bounding box center [382, 117] width 50 height 24
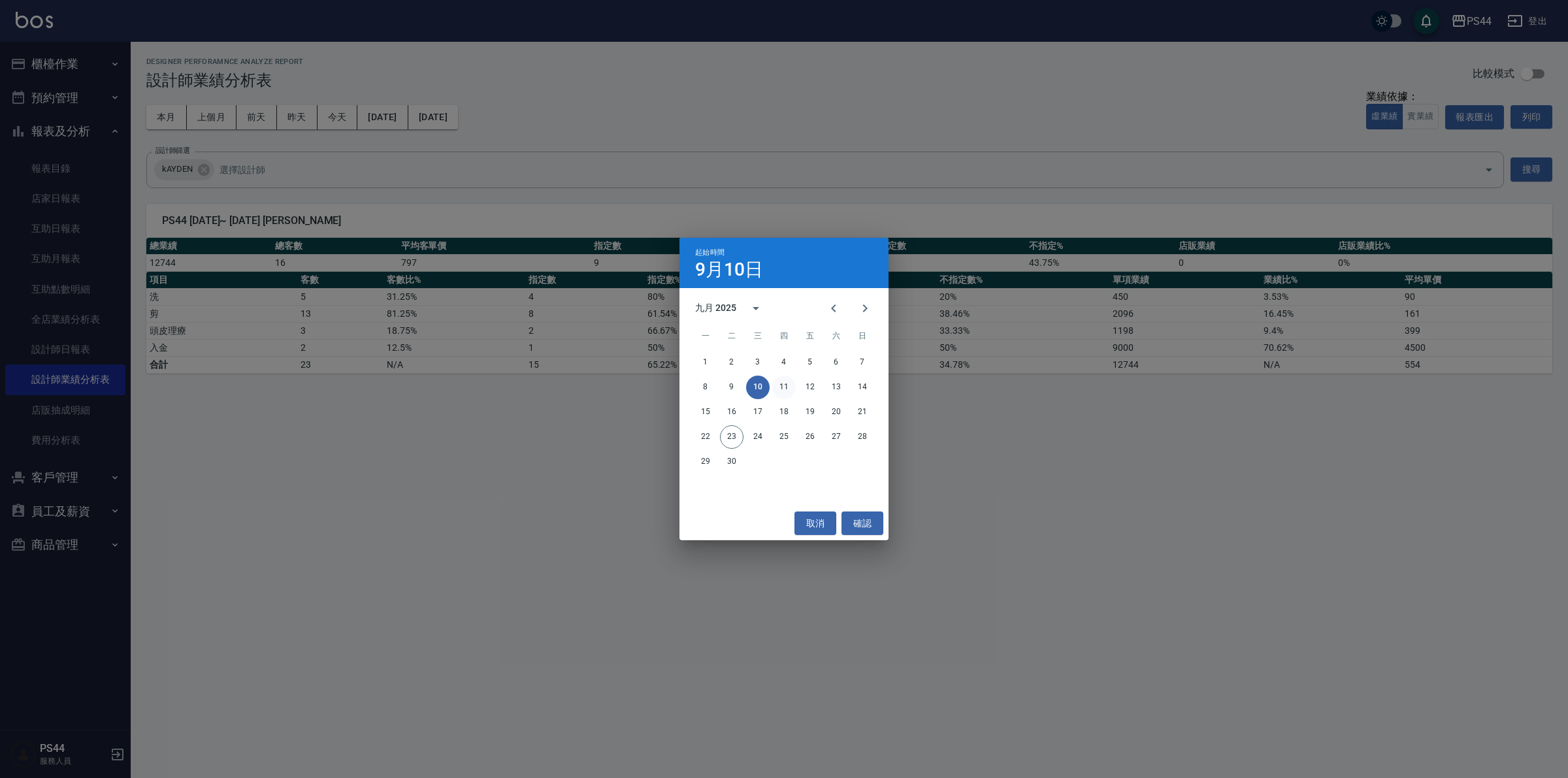
click at [781, 386] on button "11" at bounding box center [784, 387] width 23 height 23
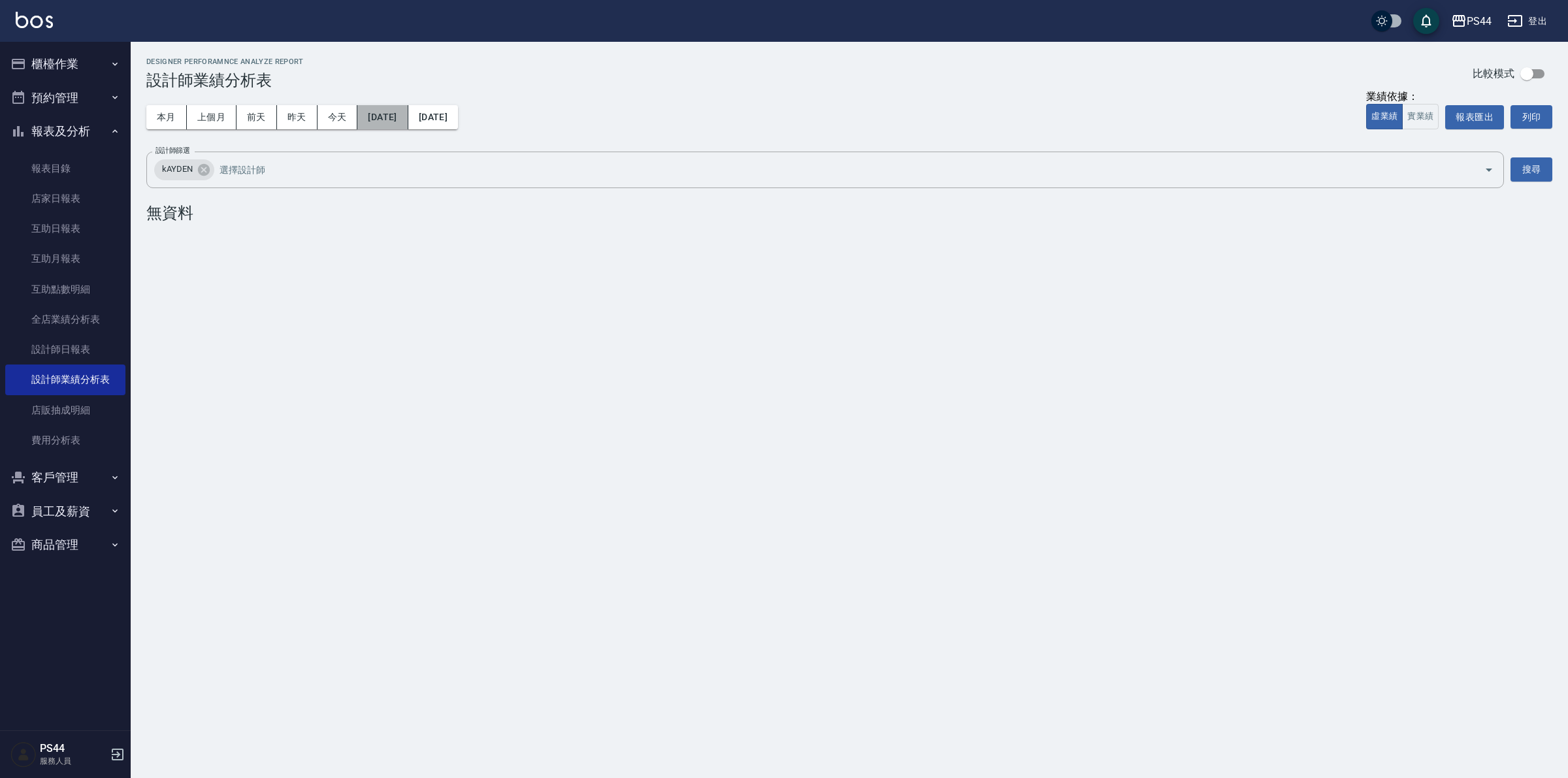
click at [408, 111] on button "[DATE]" at bounding box center [382, 117] width 50 height 24
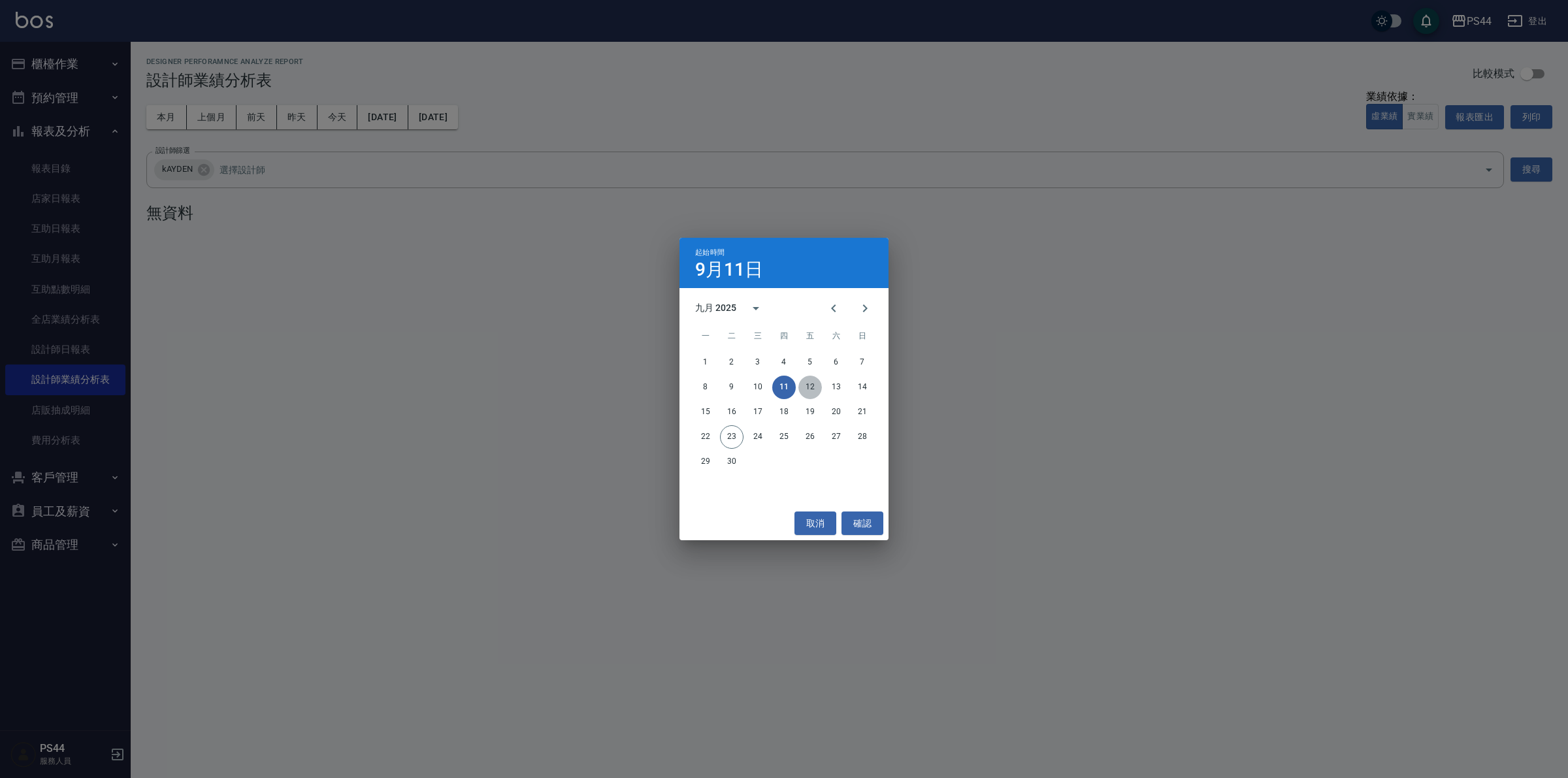
click at [804, 384] on button "12" at bounding box center [810, 387] width 23 height 23
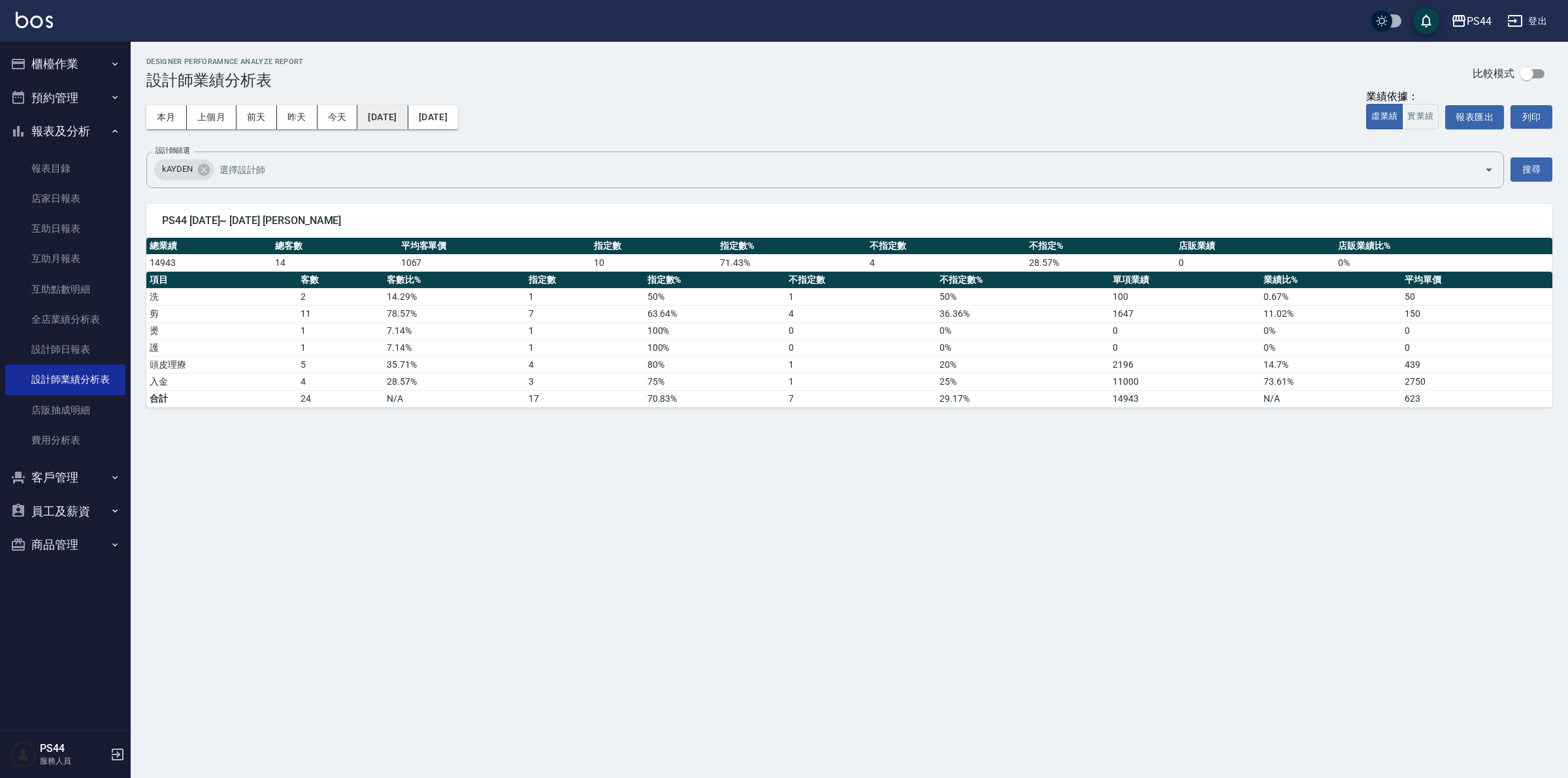
click at [389, 123] on button "[DATE]" at bounding box center [382, 117] width 50 height 24
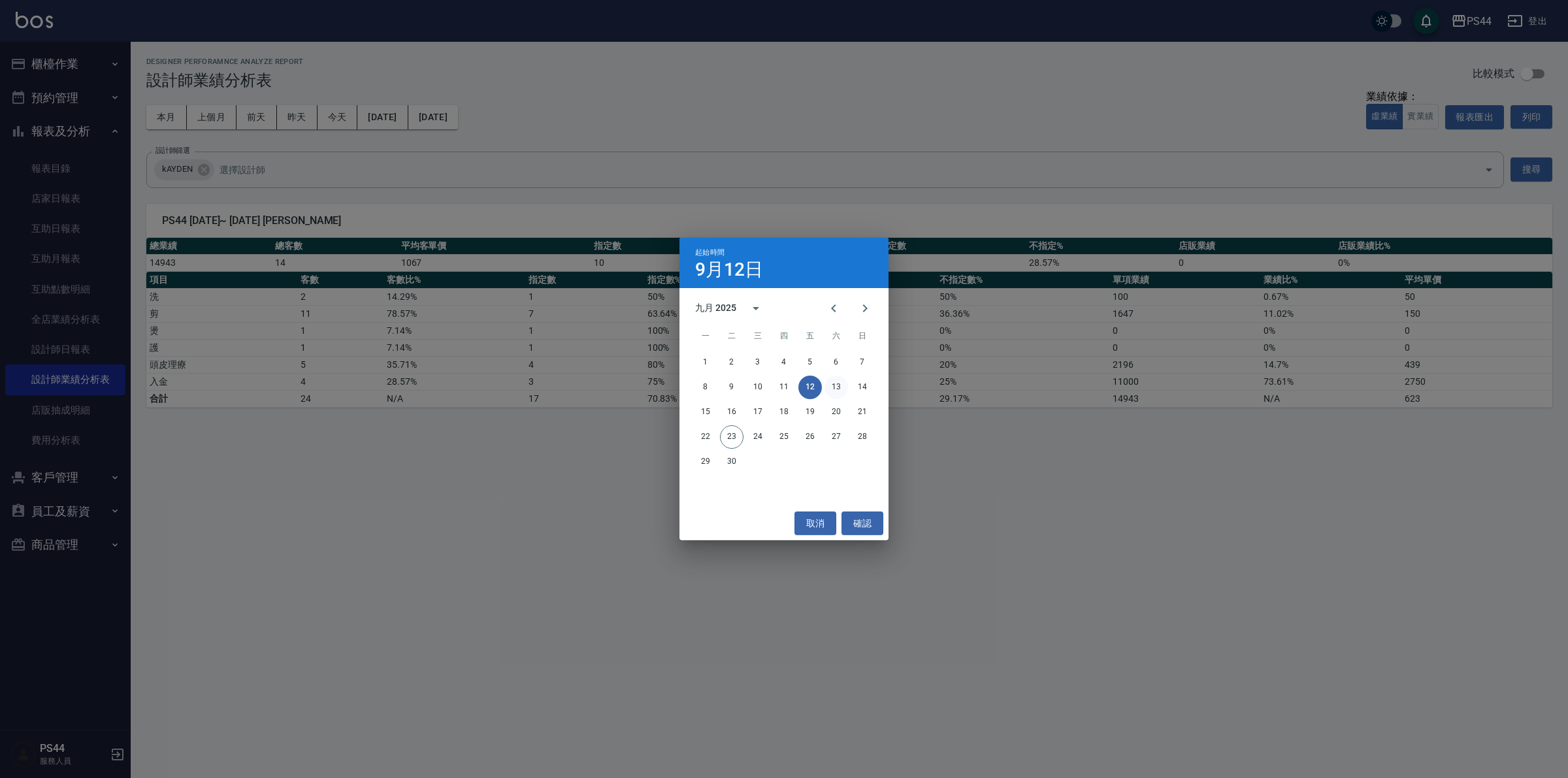
click at [837, 384] on button "13" at bounding box center [836, 387] width 23 height 23
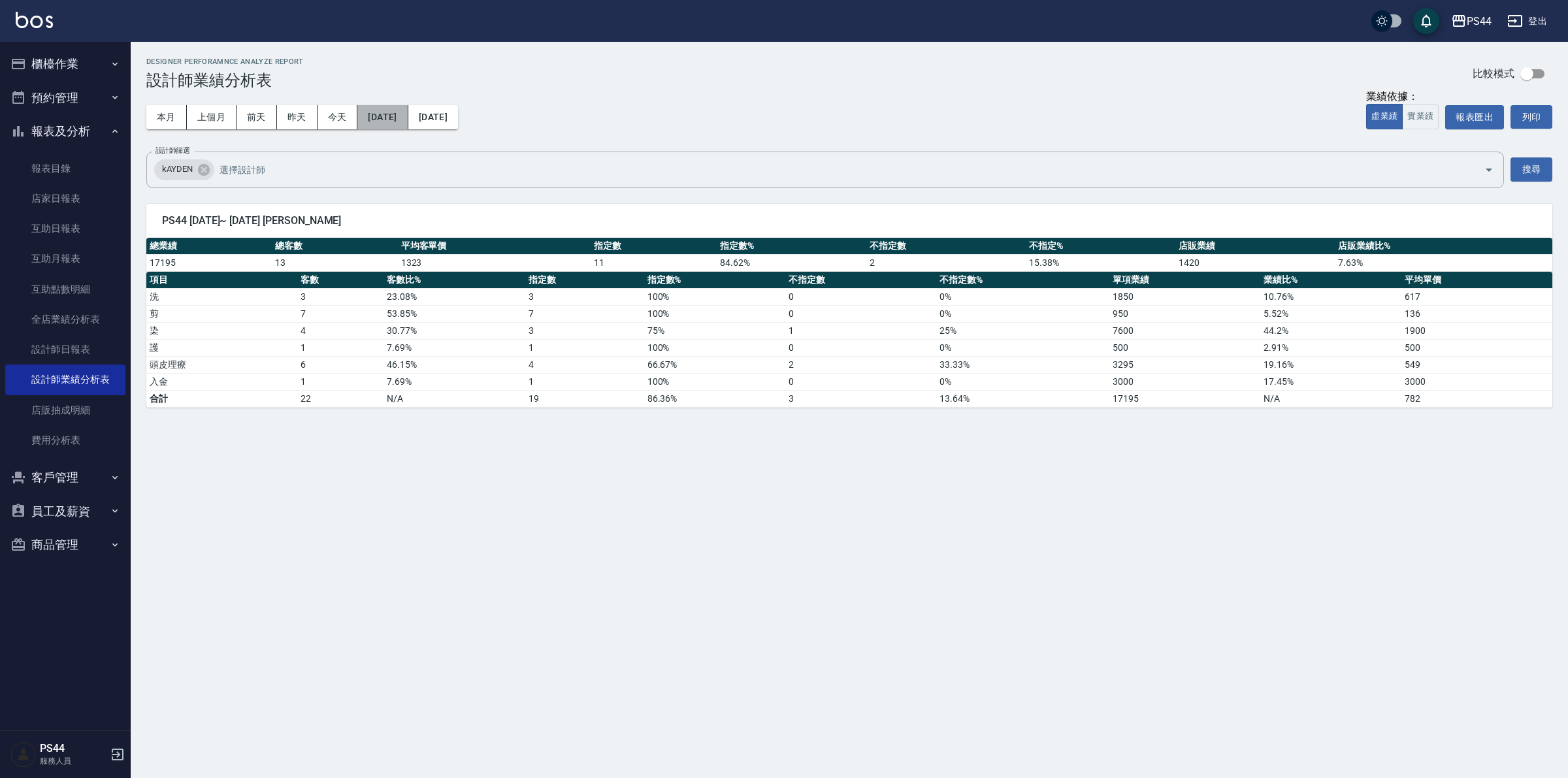
click at [403, 109] on button "[DATE]" at bounding box center [382, 117] width 50 height 24
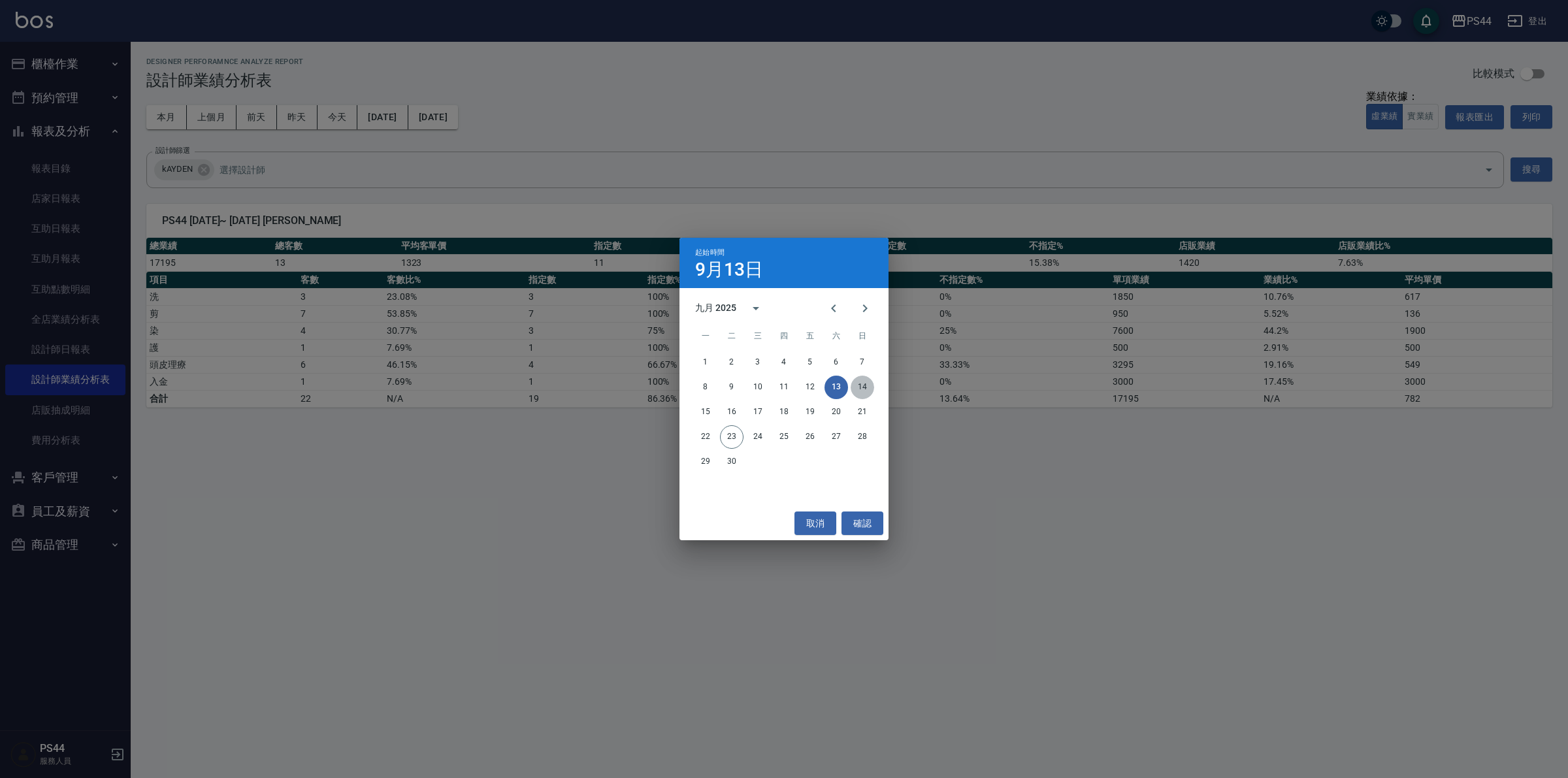
click at [860, 383] on button "14" at bounding box center [863, 387] width 23 height 23
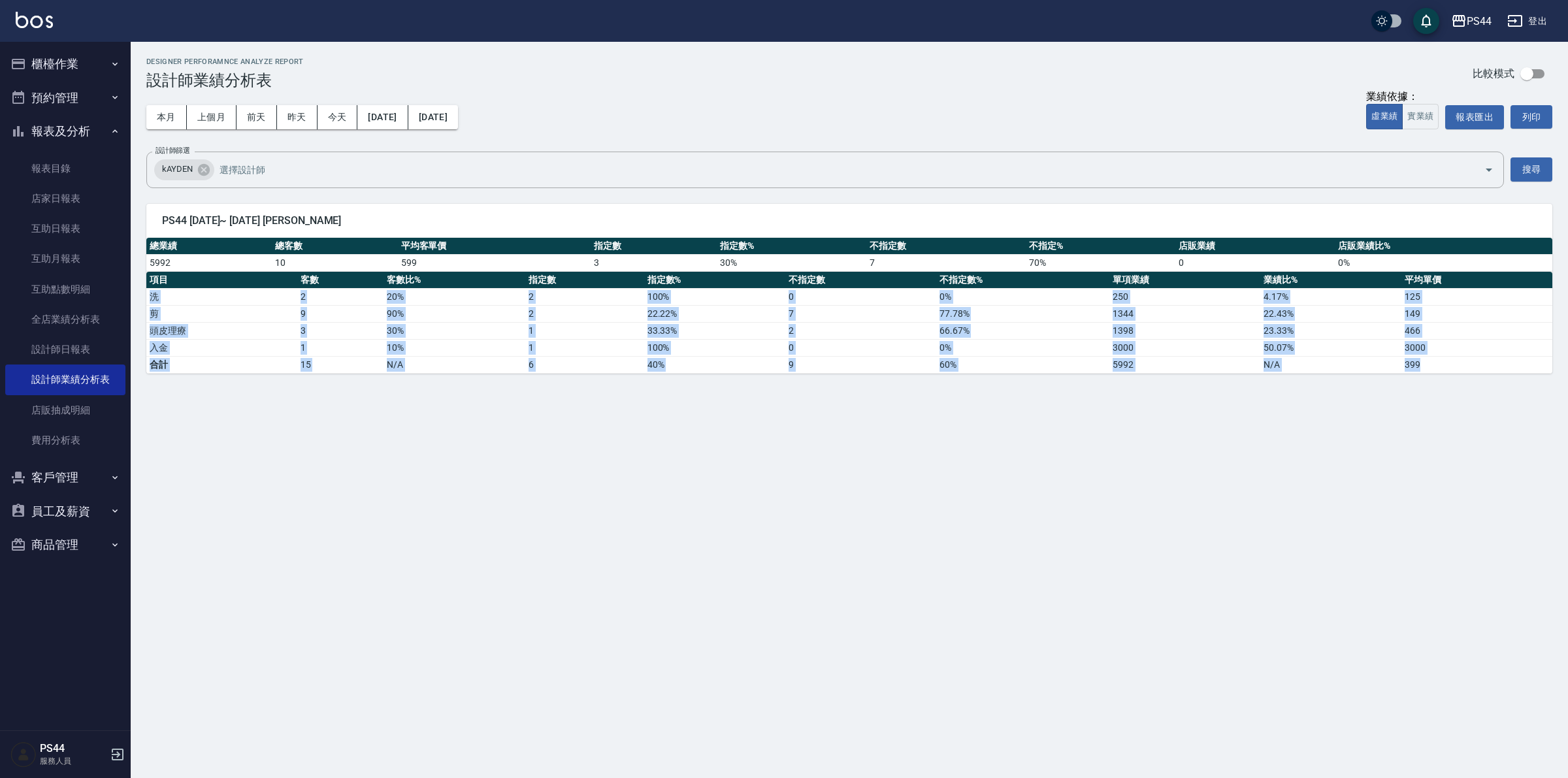
drag, startPoint x: 1428, startPoint y: 371, endPoint x: 147, endPoint y: 301, distance: 1282.9
click at [147, 301] on tbody "洗 2 20 % 2 100 % 0 0 % 250 4.17 % 125 剪 9 90 % 2 22.22 % 7 77.78 % 1344 22.43 %…" at bounding box center [850, 330] width 1407 height 85
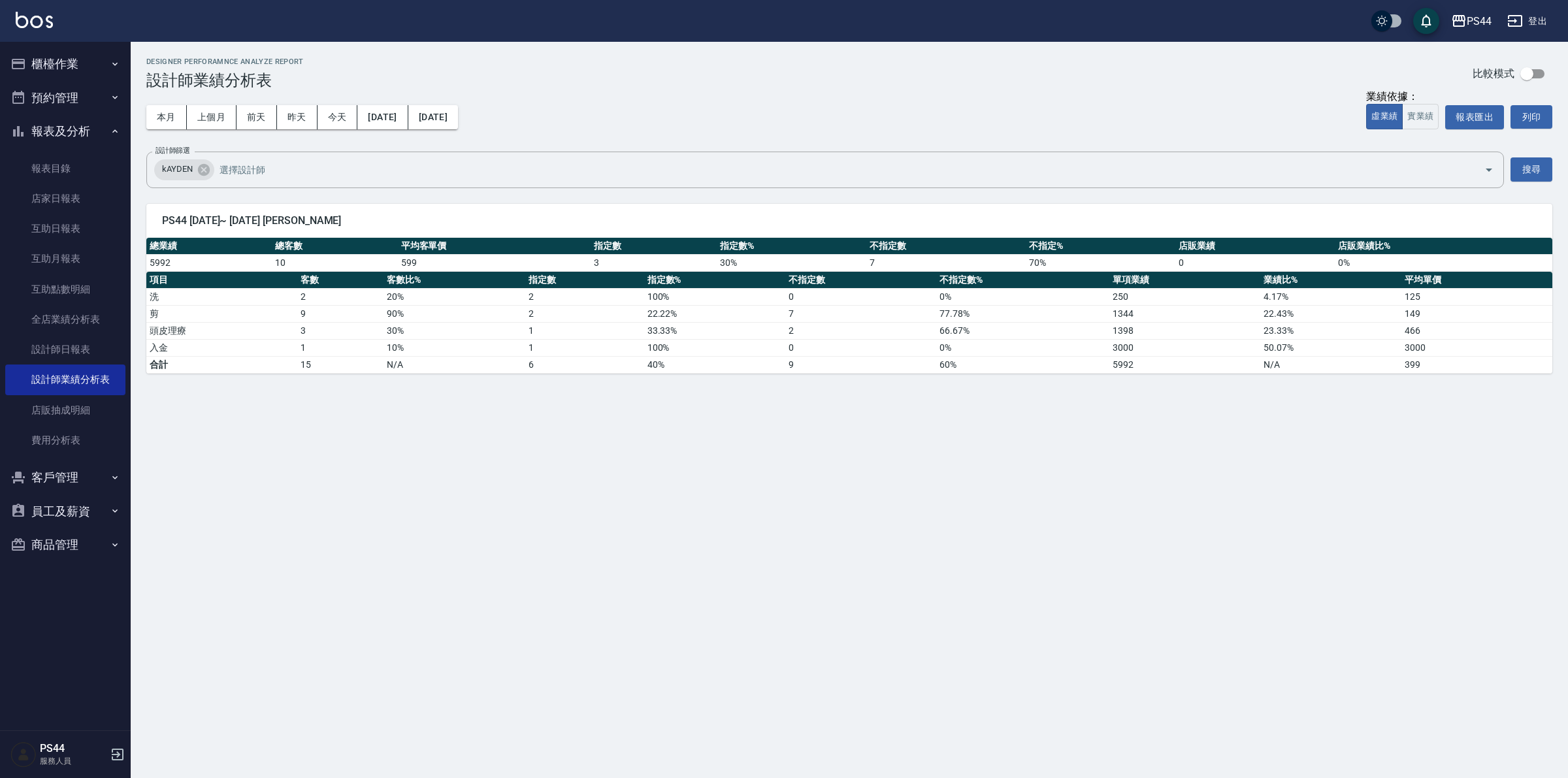
click at [535, 468] on div "PS44 [DATE] - [DATE] 設計師業績分析表 列印時間： [DATE][PHONE_NUMBER]:41 Designer Perforamnc…" at bounding box center [784, 389] width 1568 height 778
click at [408, 118] on button "[DATE]" at bounding box center [382, 117] width 50 height 24
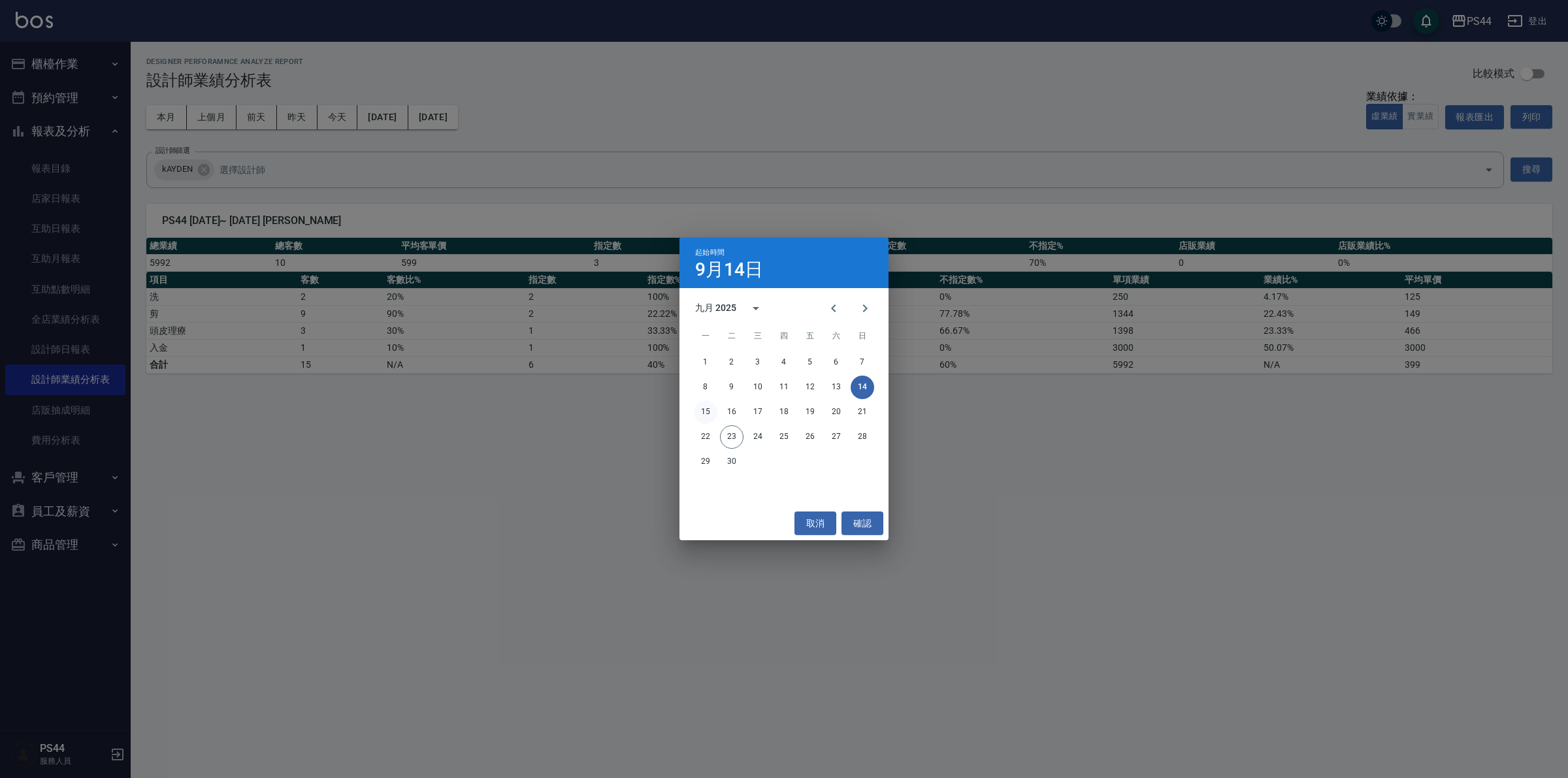
click at [707, 410] on button "15" at bounding box center [706, 412] width 23 height 23
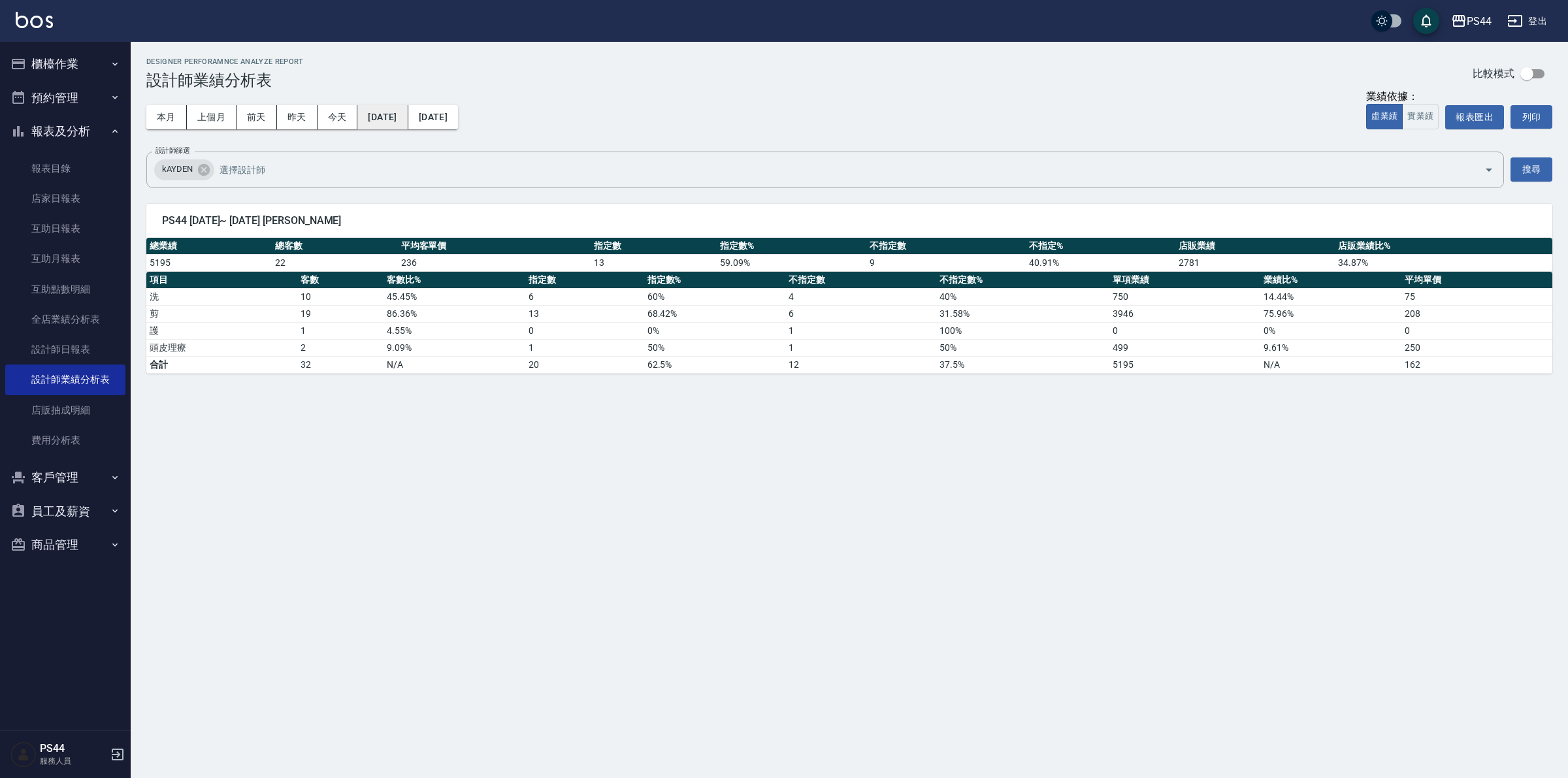
click at [386, 112] on button "[DATE]" at bounding box center [382, 117] width 50 height 24
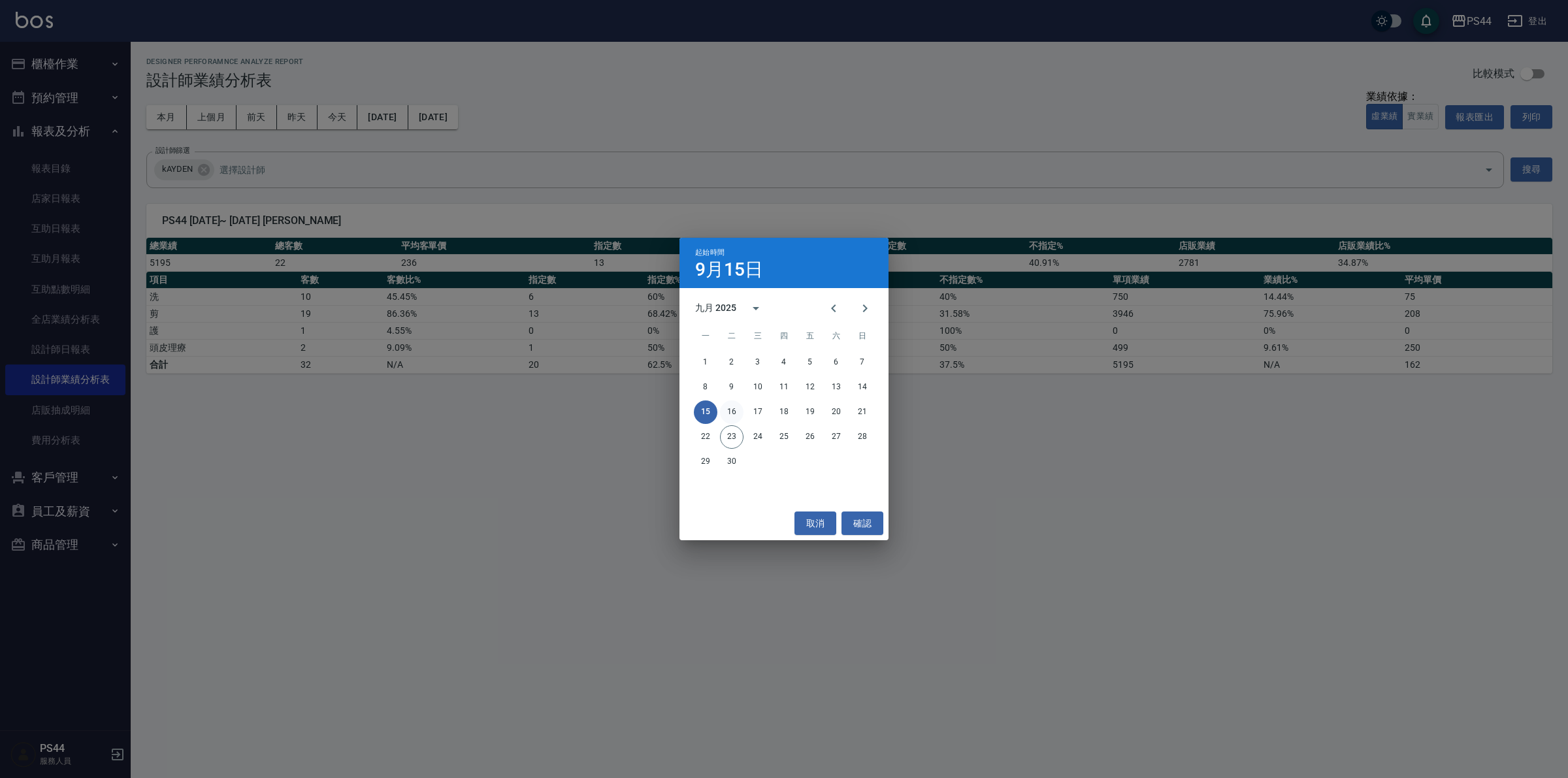
click at [736, 409] on button "16" at bounding box center [732, 412] width 23 height 23
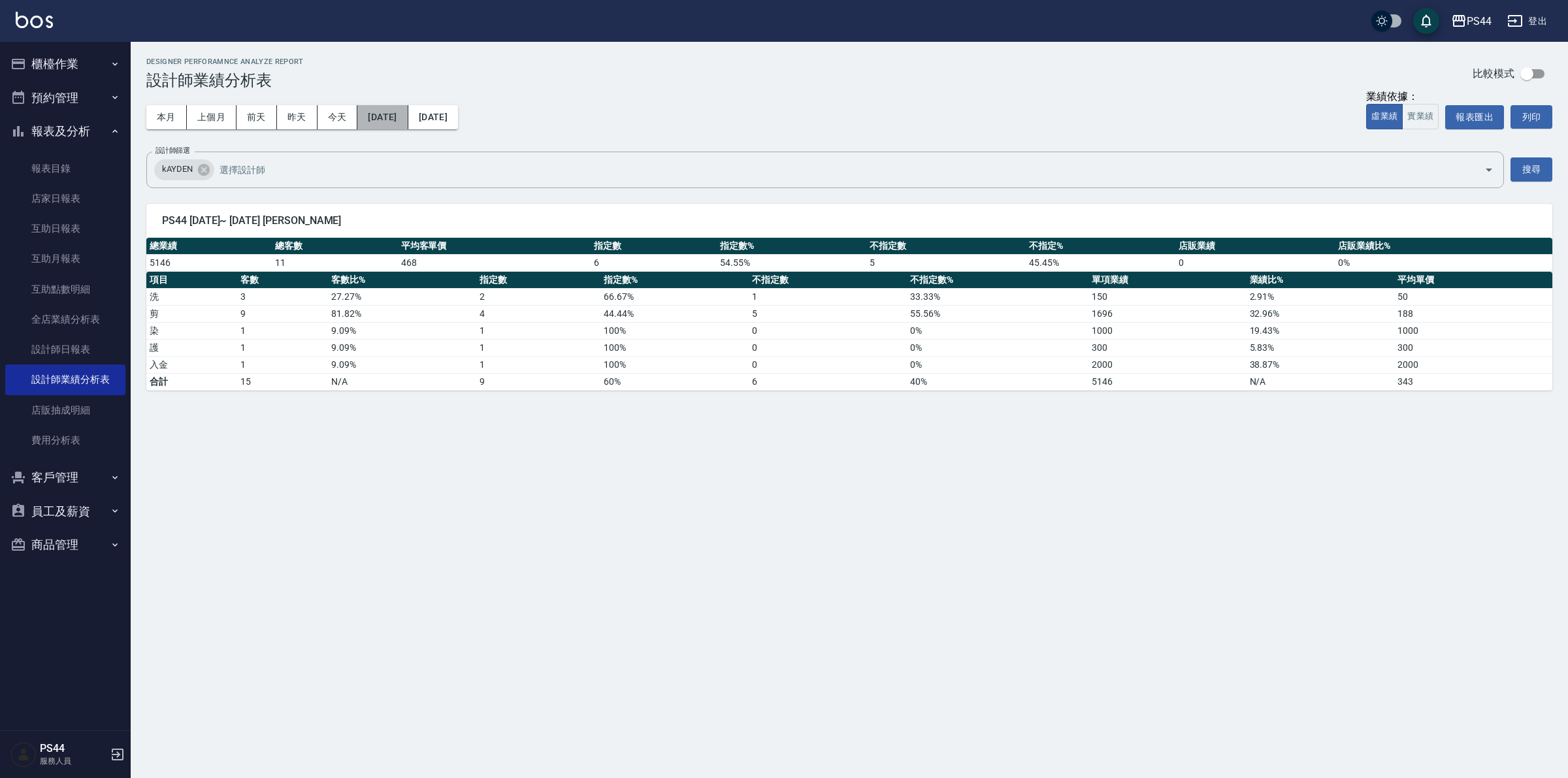
click at [391, 116] on button "[DATE]" at bounding box center [382, 117] width 50 height 24
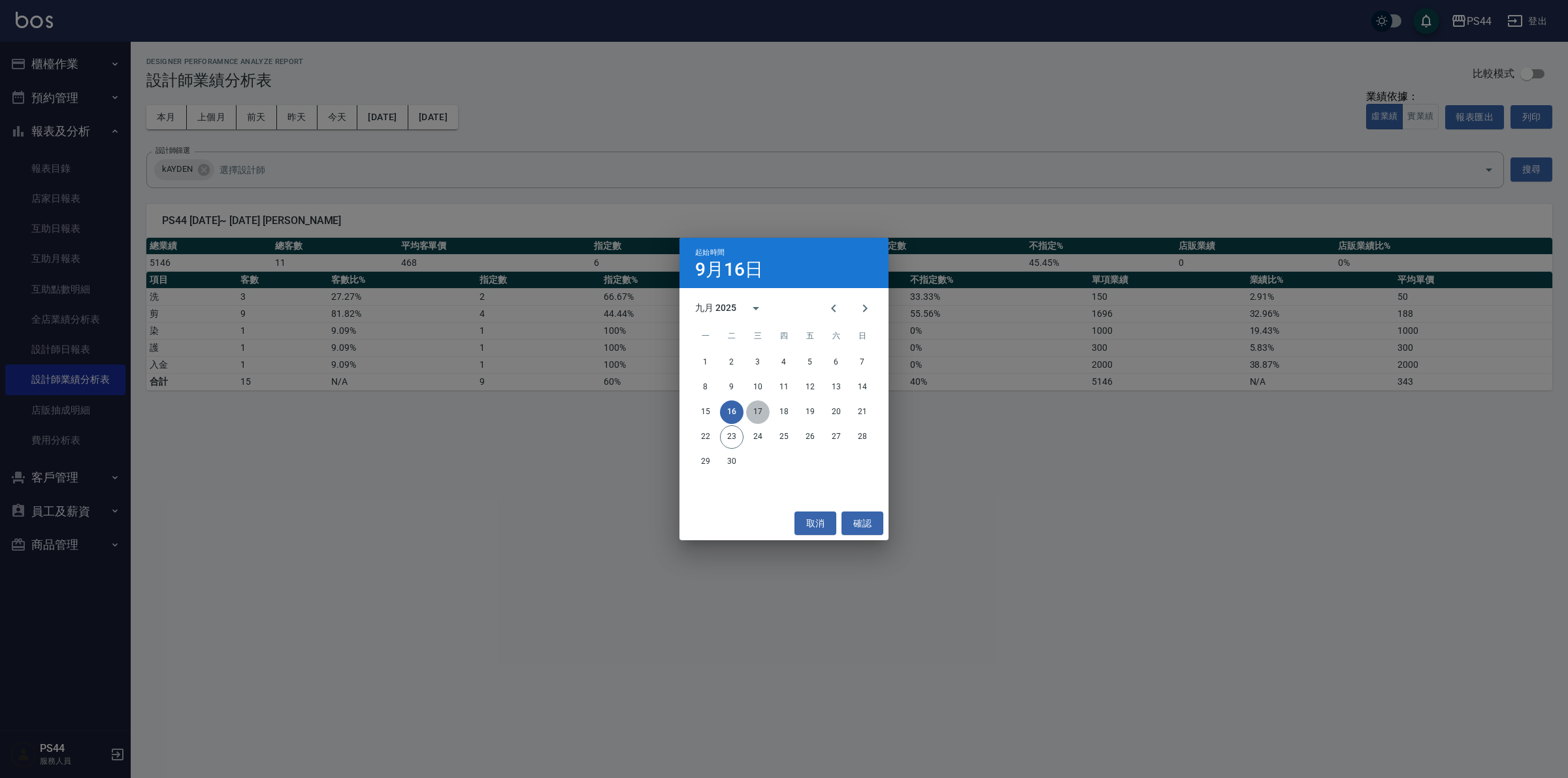
click at [759, 405] on button "17" at bounding box center [758, 412] width 23 height 23
